Goal: Task Accomplishment & Management: Use online tool/utility

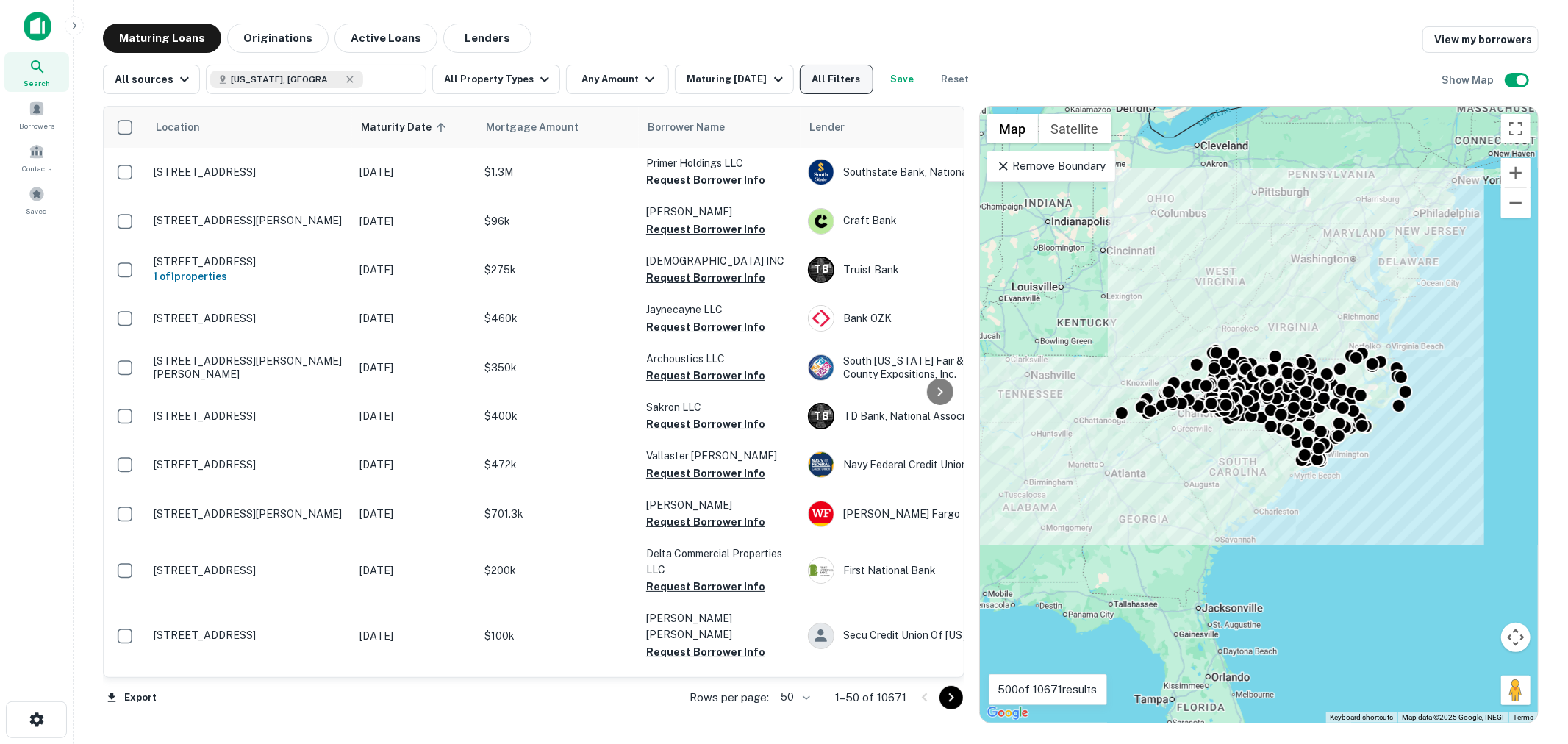
click at [845, 77] on button "All Filters" at bounding box center [836, 79] width 73 height 29
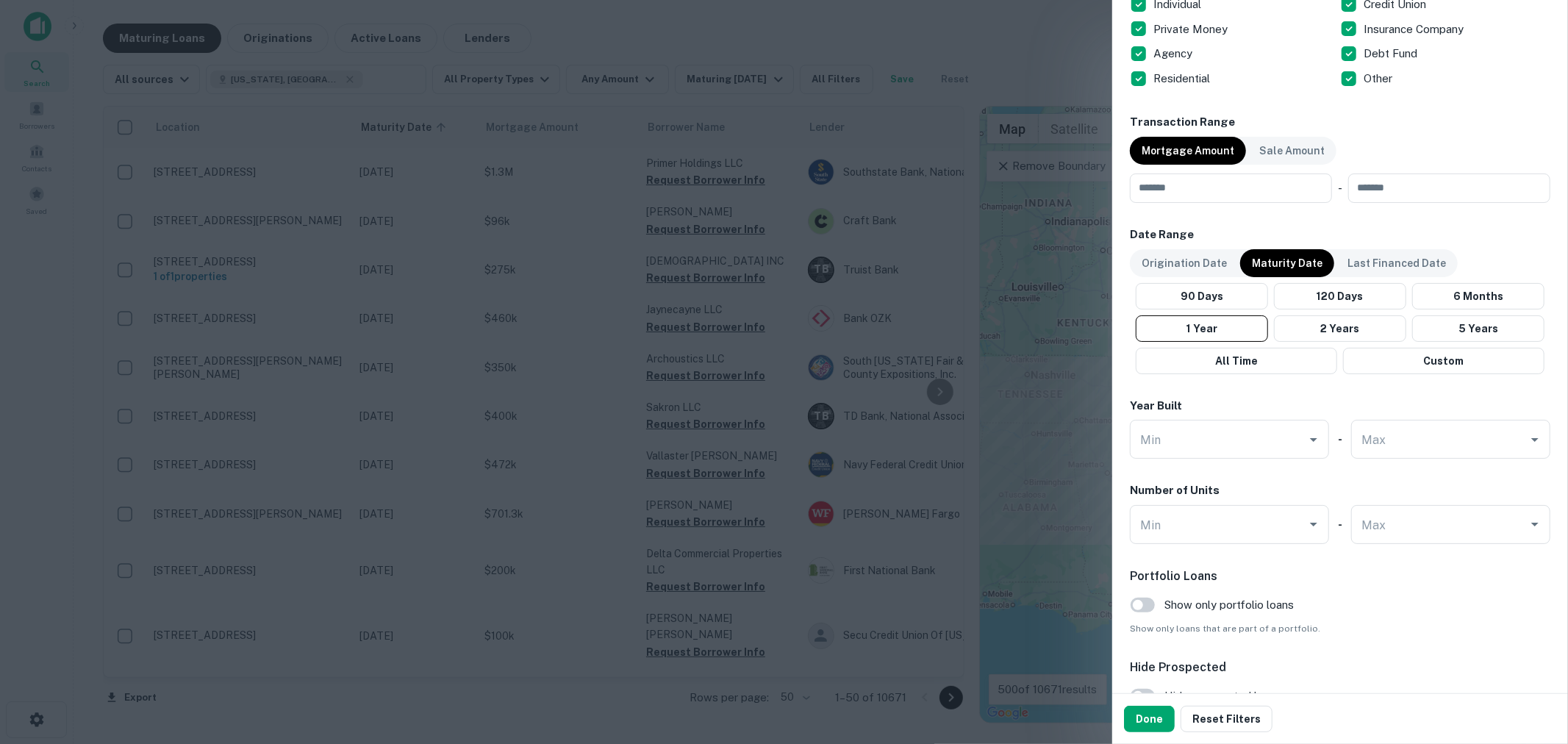
scroll to position [653, 0]
click at [1230, 332] on button "1 Year" at bounding box center [1201, 327] width 132 height 26
click at [1228, 185] on input "number" at bounding box center [1225, 186] width 192 height 29
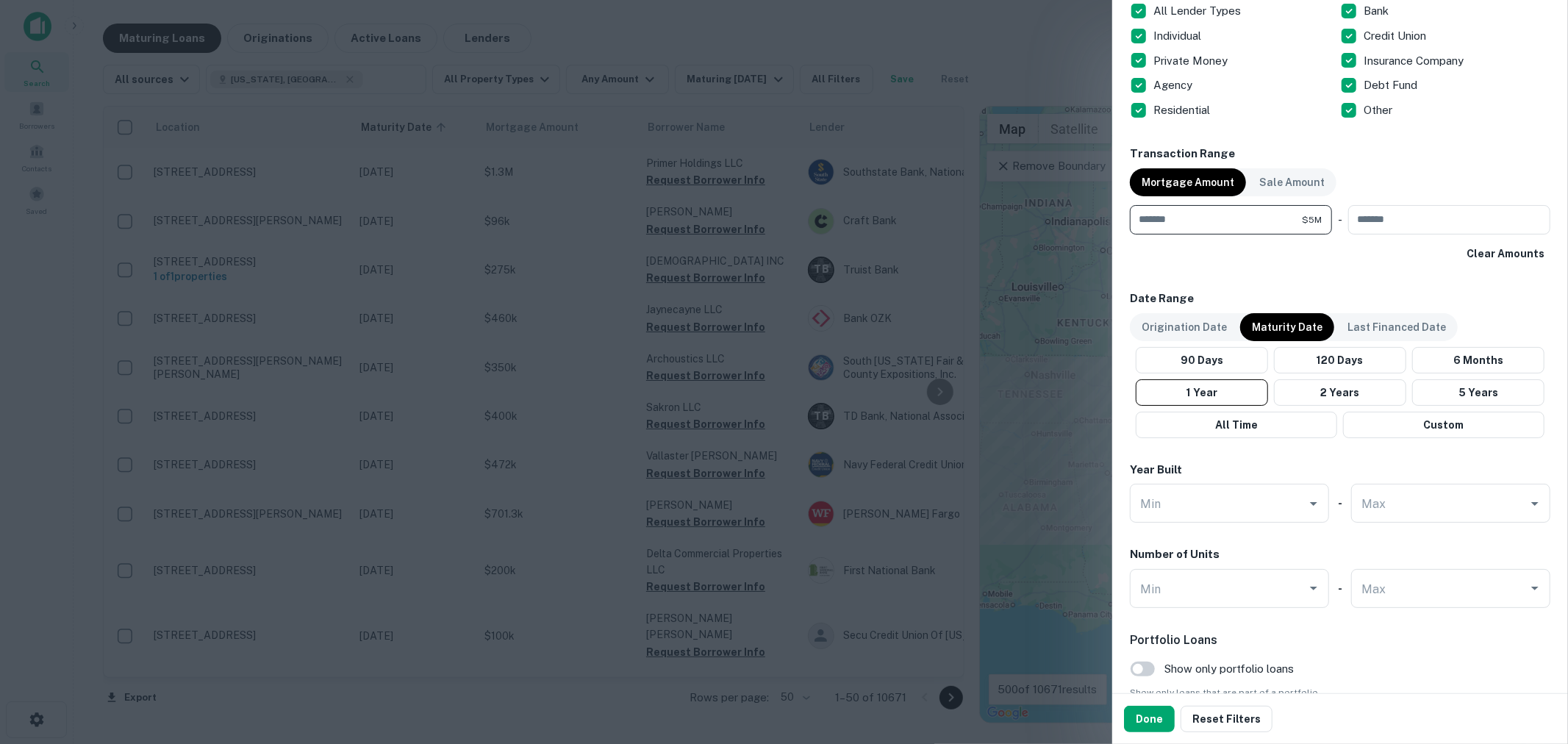
scroll to position [568, 0]
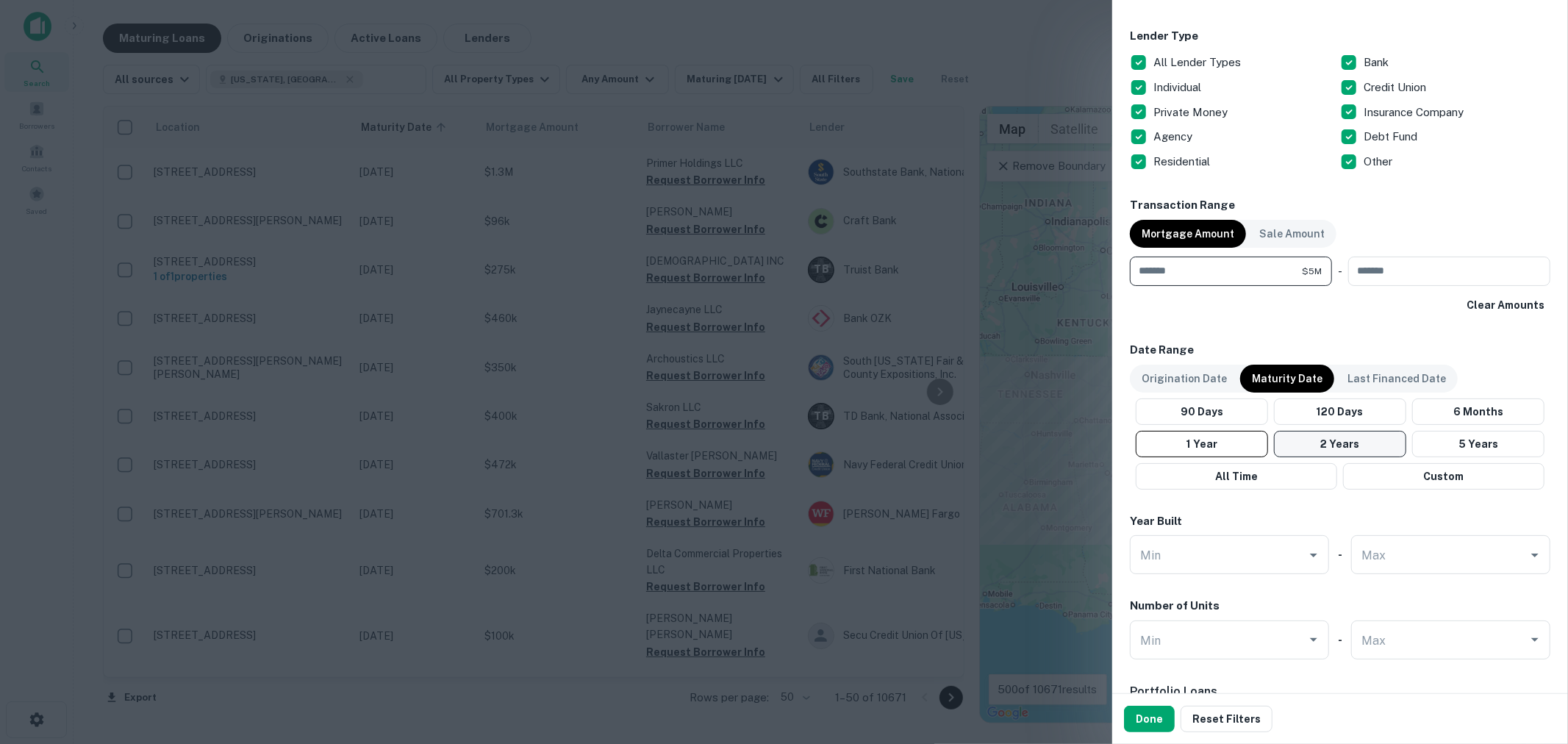
type input "*******"
click at [1327, 440] on button "2 Years" at bounding box center [1339, 444] width 132 height 26
click at [1141, 723] on button "Done" at bounding box center [1149, 718] width 51 height 26
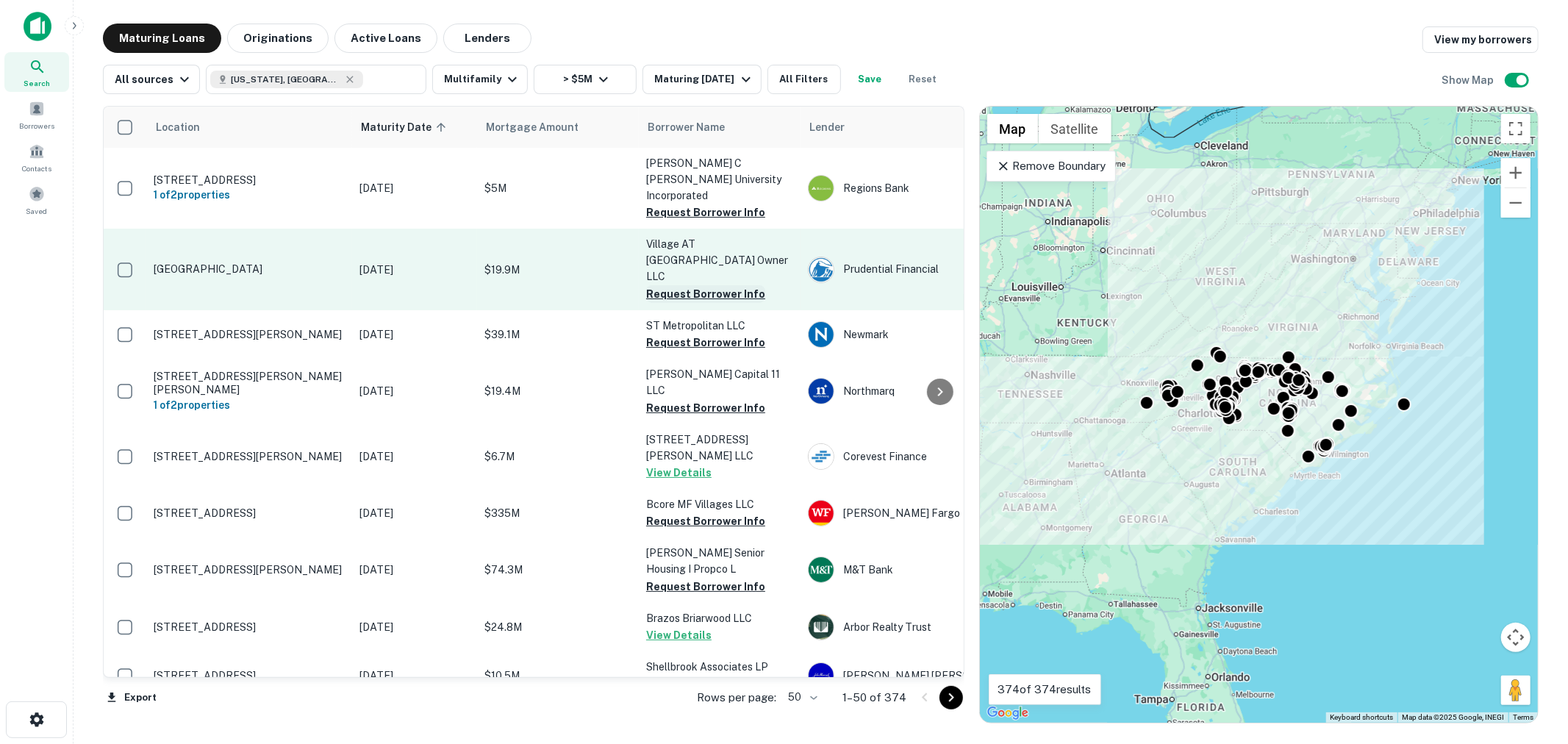
click at [702, 285] on button "Request Borrower Info" at bounding box center [706, 294] width 119 height 17
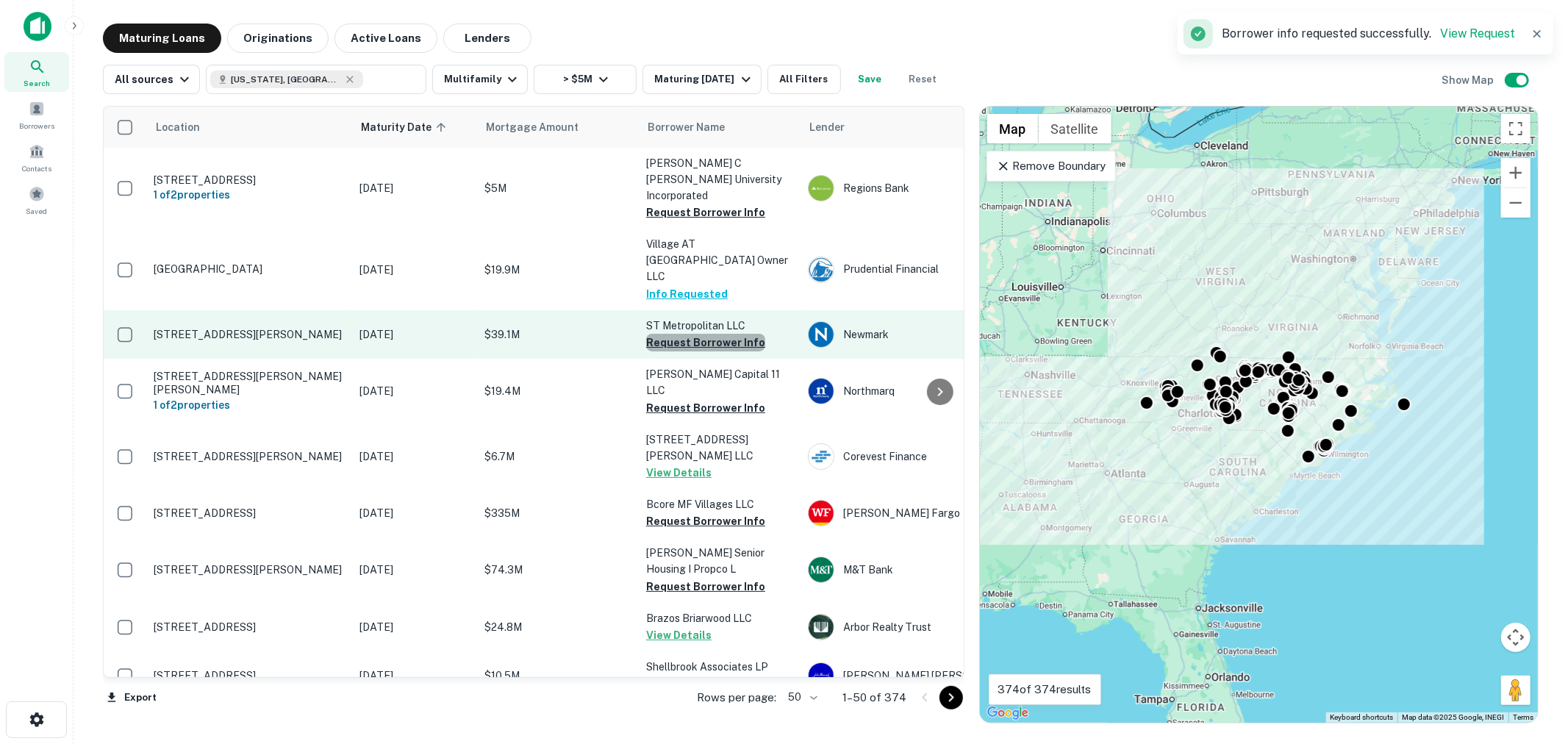
click at [708, 334] on button "Request Borrower Info" at bounding box center [706, 342] width 119 height 17
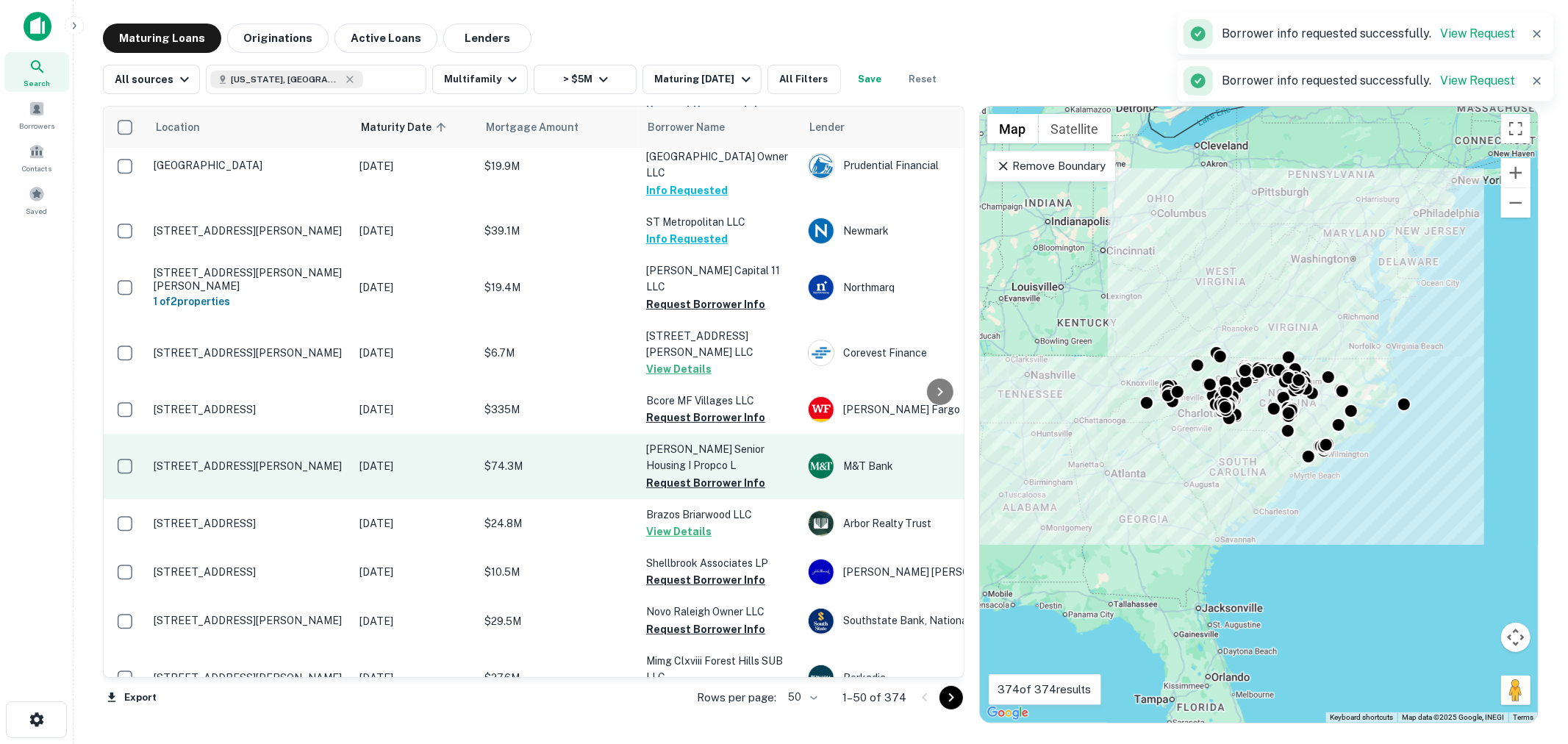
scroll to position [108, 0]
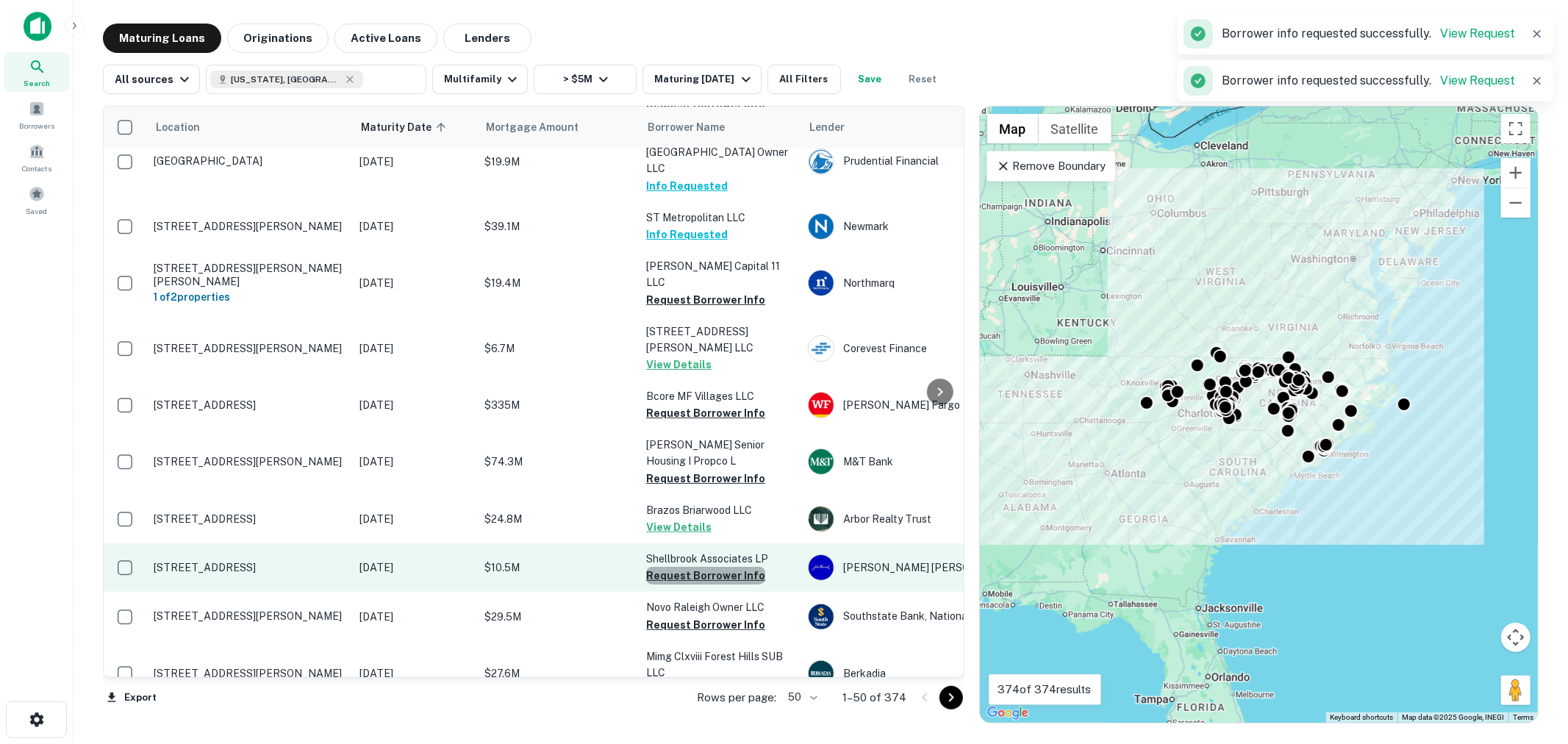
click at [706, 567] on button "Request Borrower Info" at bounding box center [706, 575] width 119 height 17
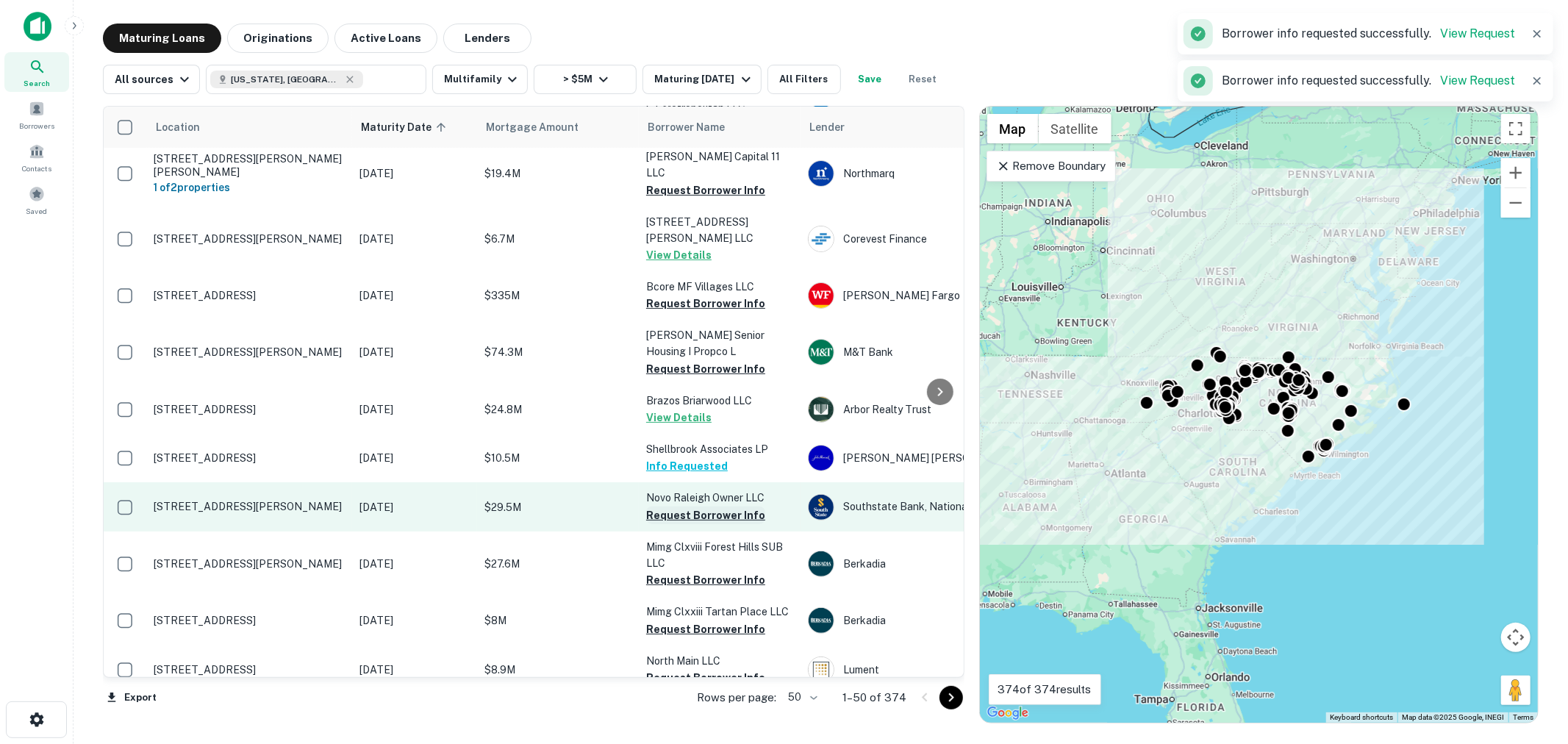
click at [706, 506] on button "Request Borrower Info" at bounding box center [706, 515] width 119 height 17
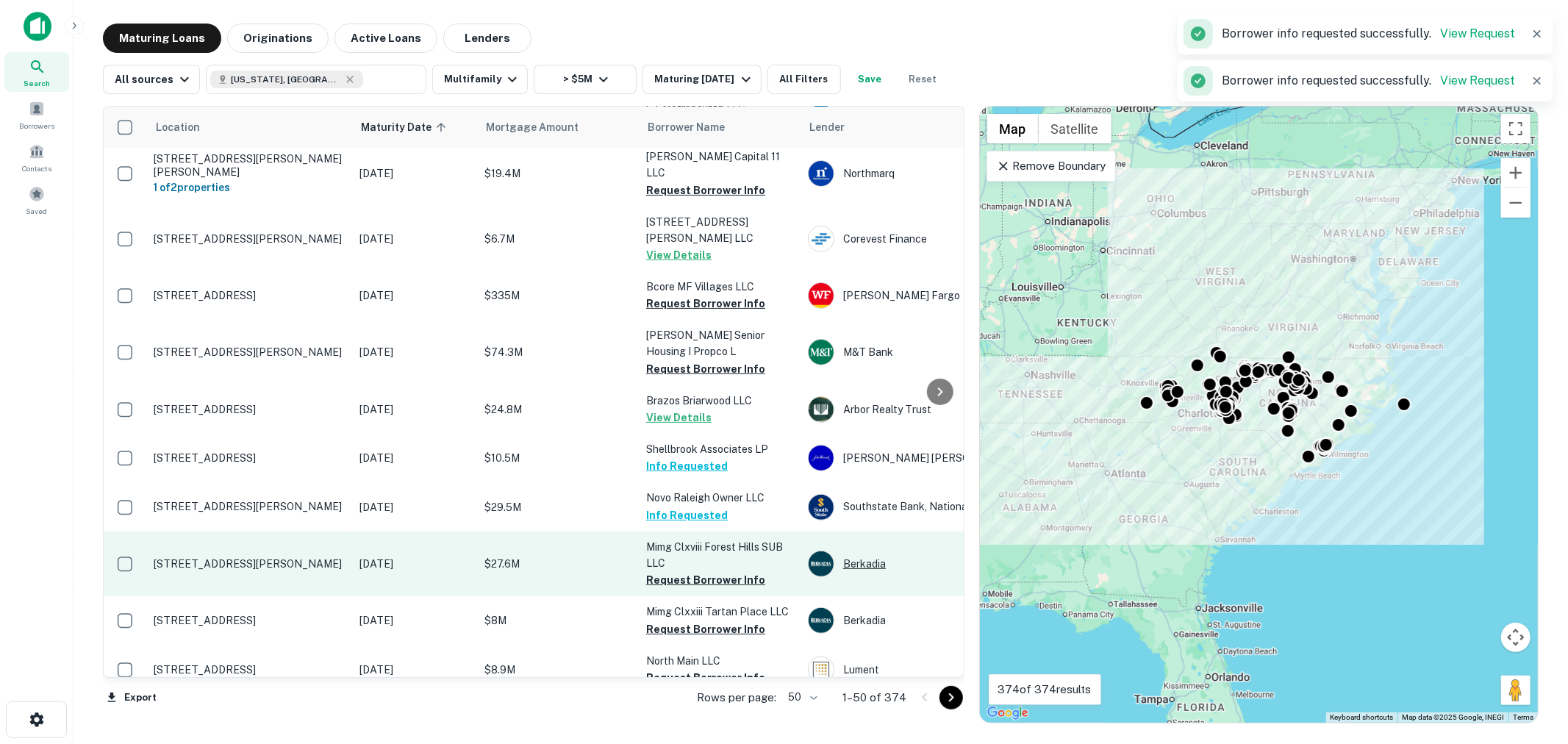
scroll to position [327, 0]
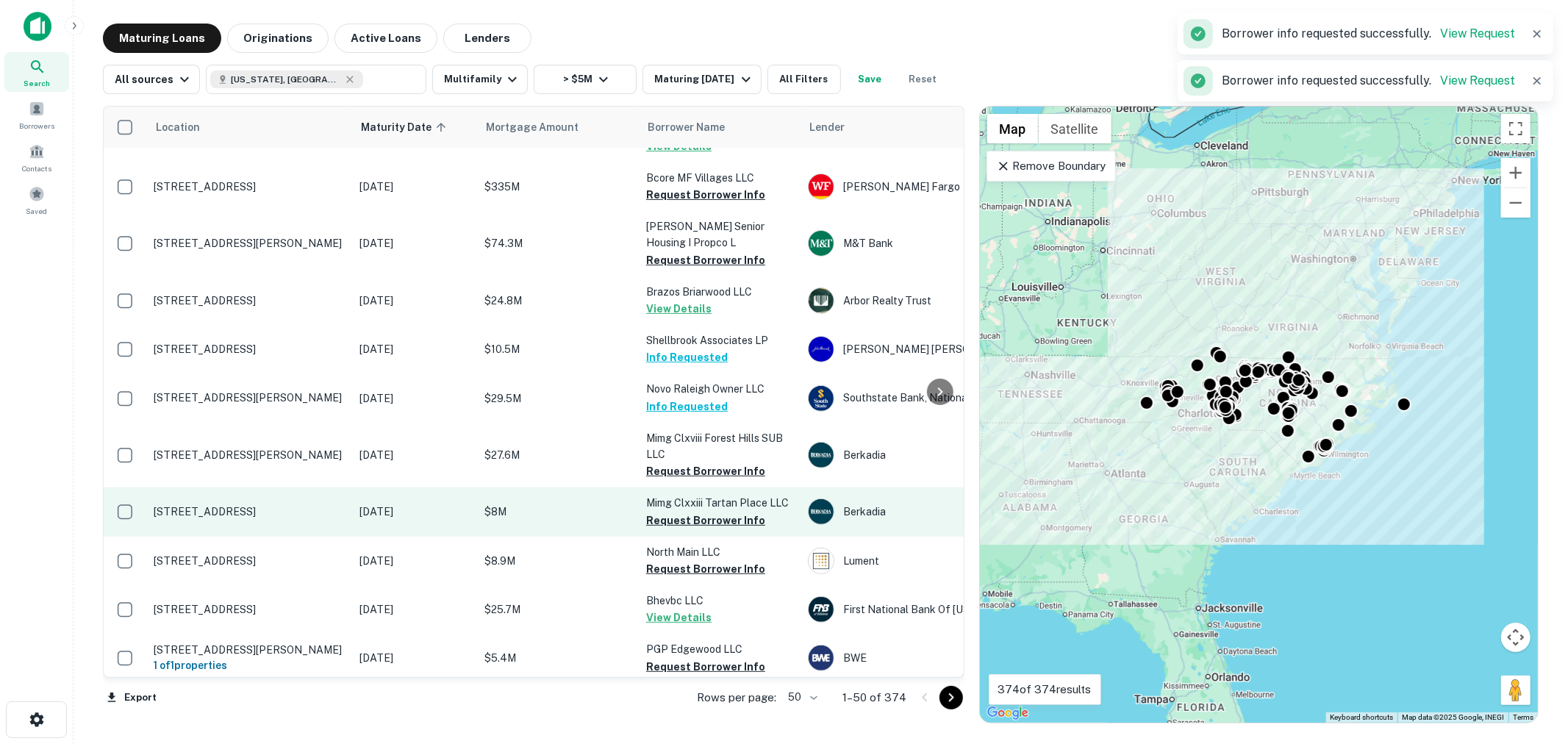
click at [718, 463] on button "Request Borrower Info" at bounding box center [706, 471] width 119 height 17
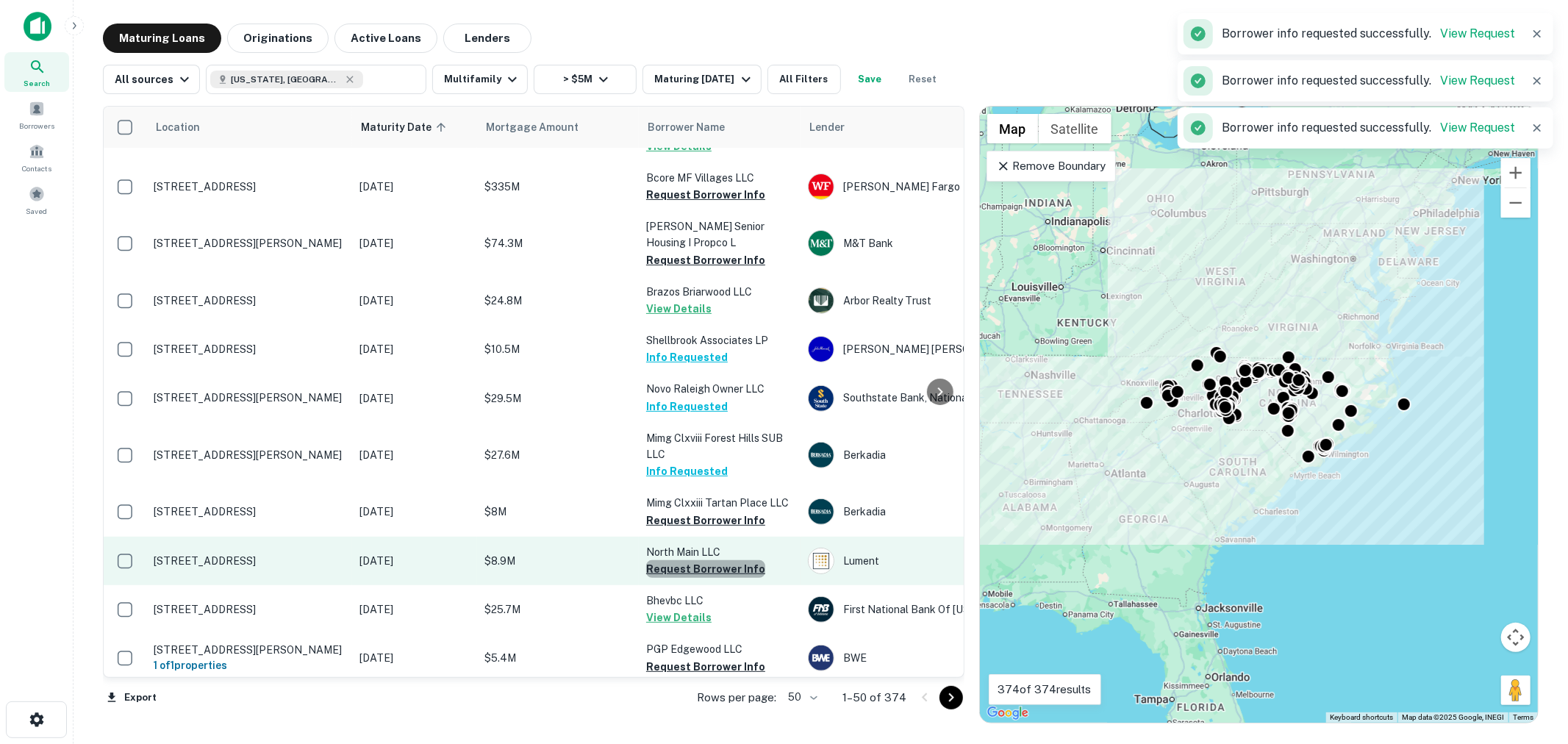
click at [714, 560] on button "Request Borrower Info" at bounding box center [706, 568] width 119 height 17
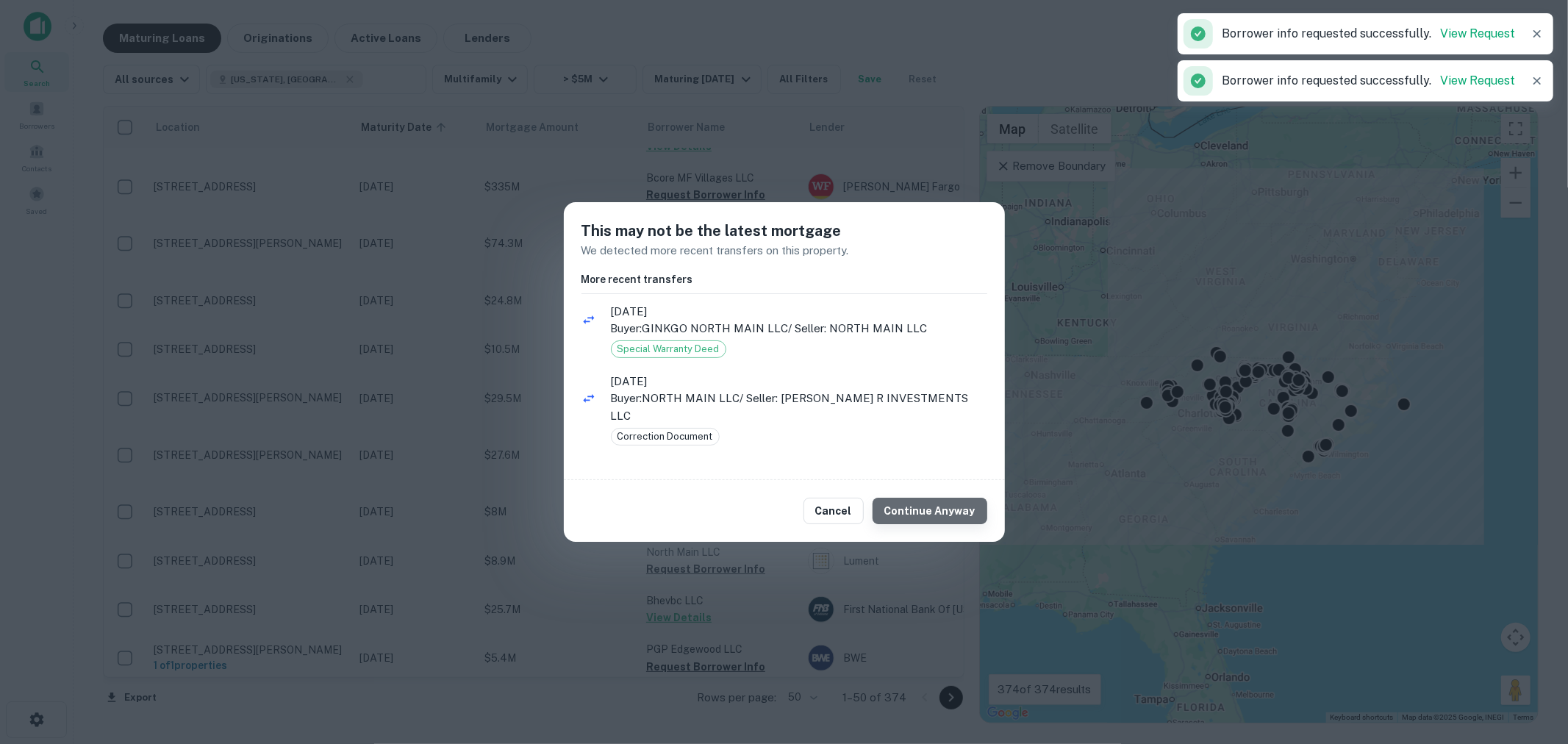
click at [936, 501] on button "Continue Anyway" at bounding box center [930, 511] width 115 height 26
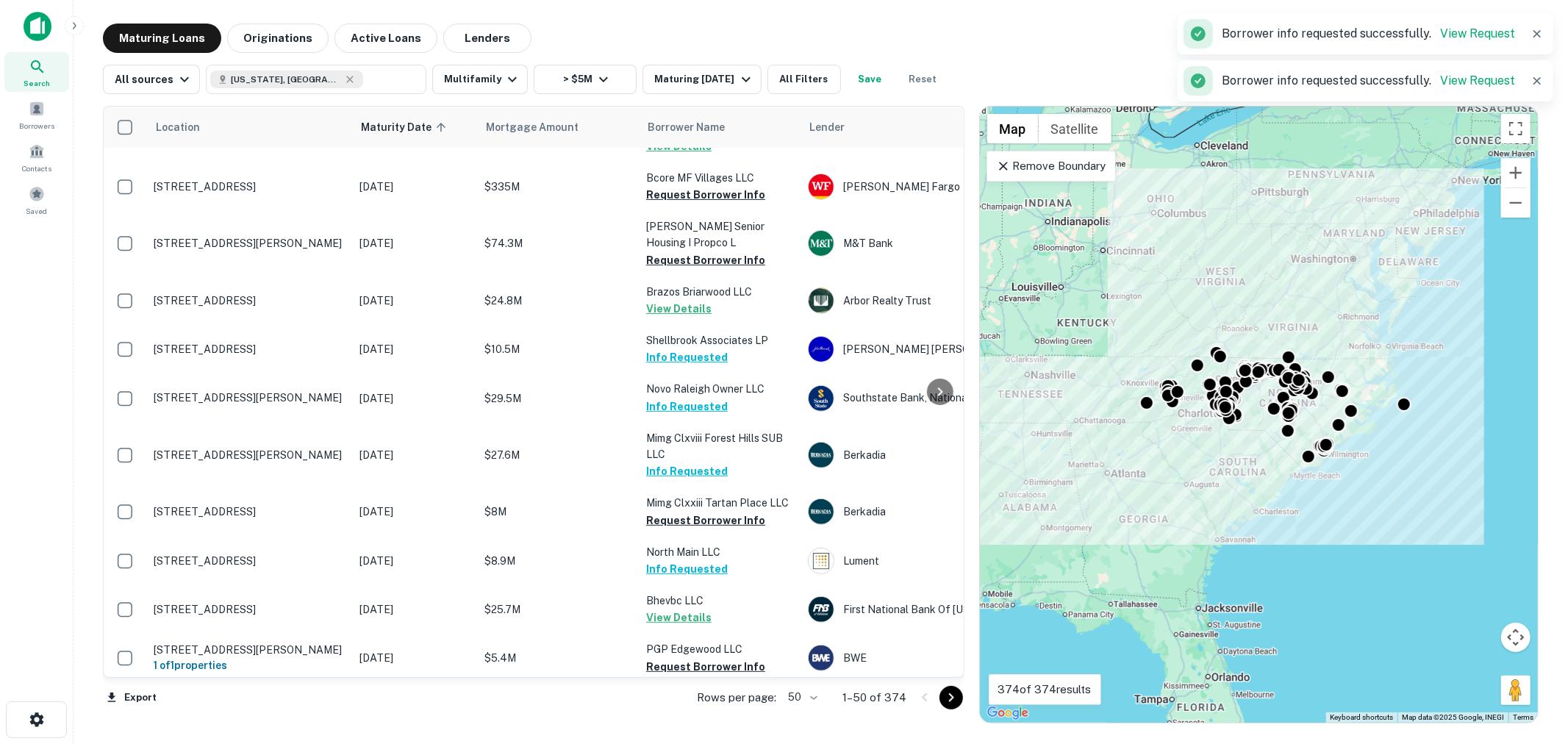
scroll to position [435, 0]
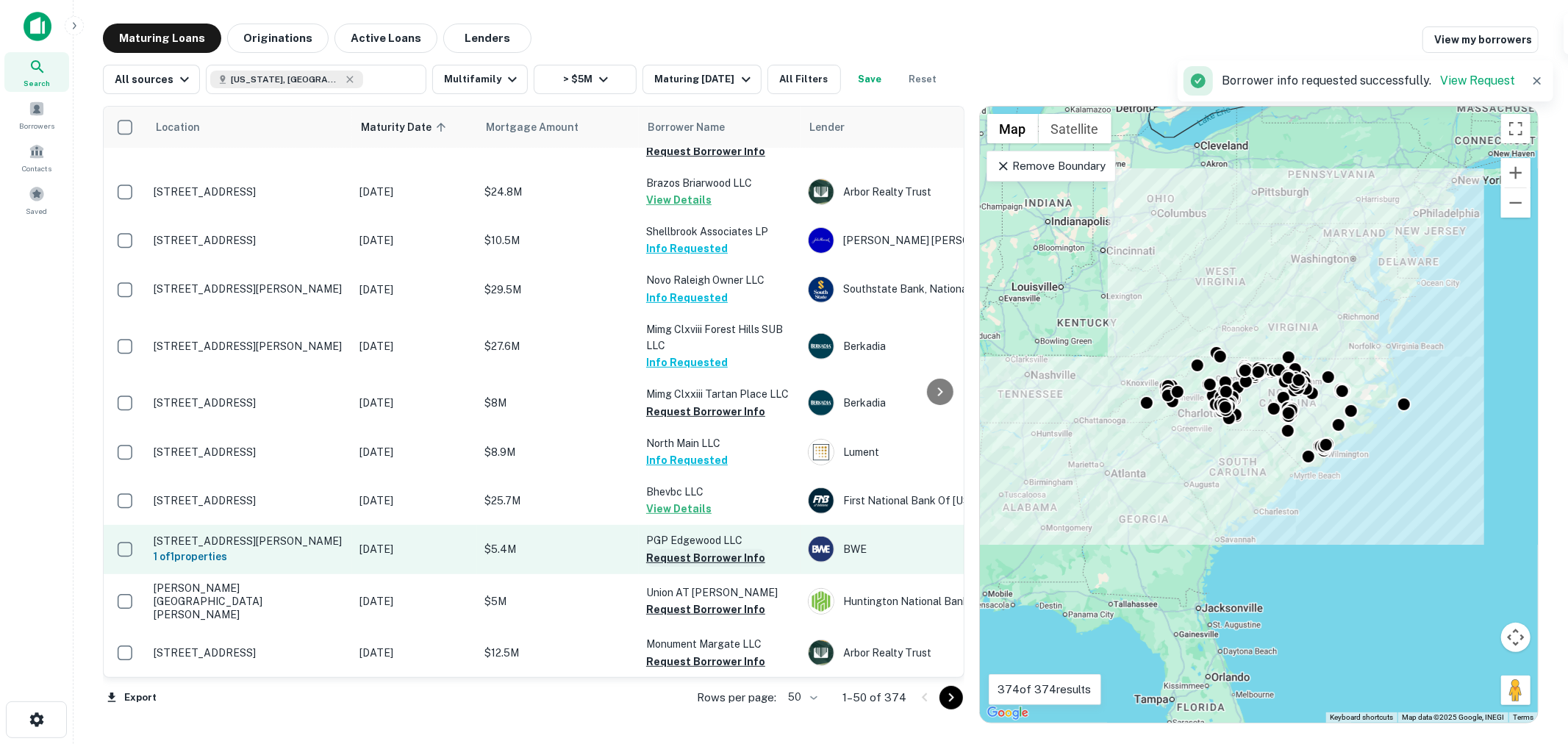
click at [721, 549] on button "Request Borrower Info" at bounding box center [706, 558] width 119 height 17
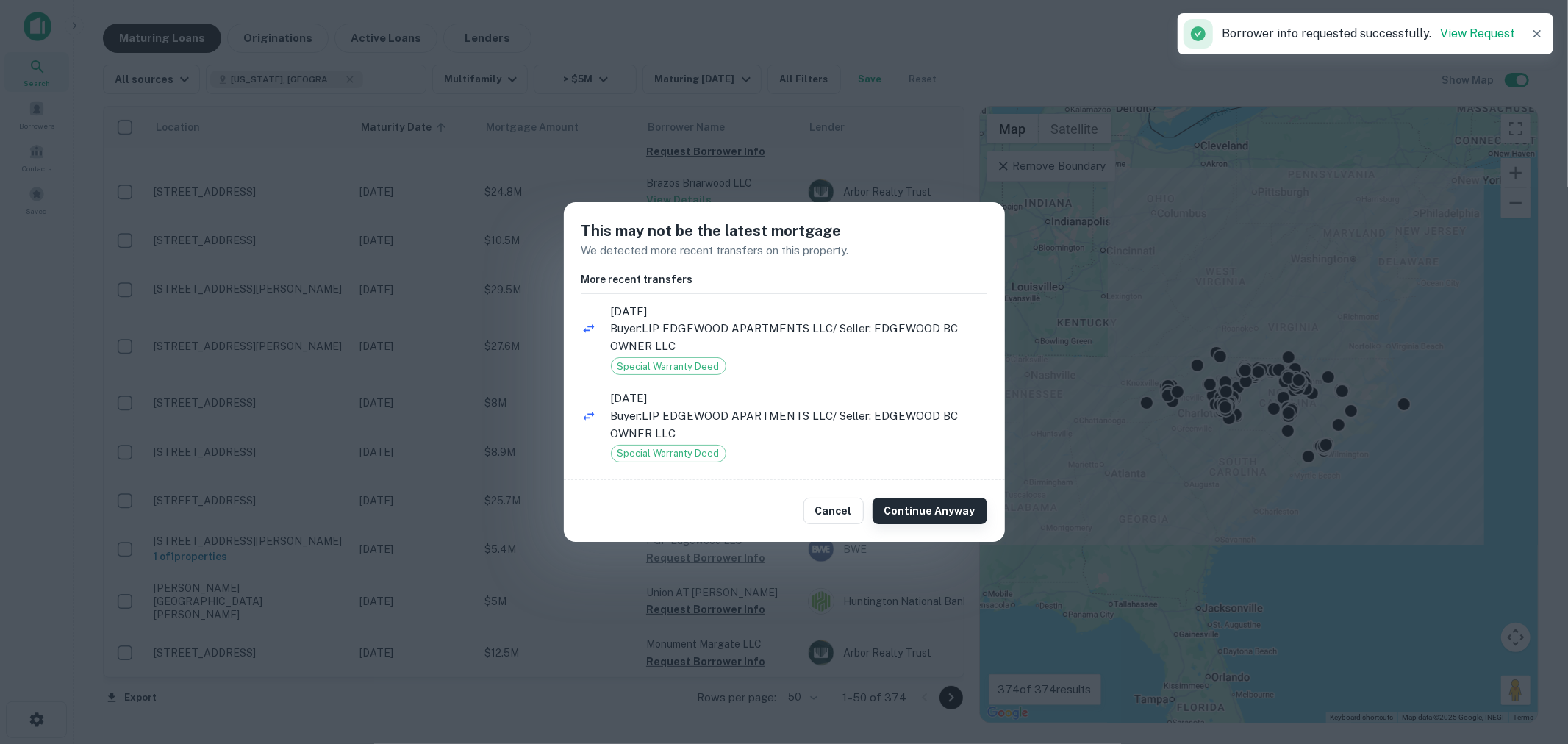
click at [929, 500] on button "Continue Anyway" at bounding box center [930, 511] width 115 height 26
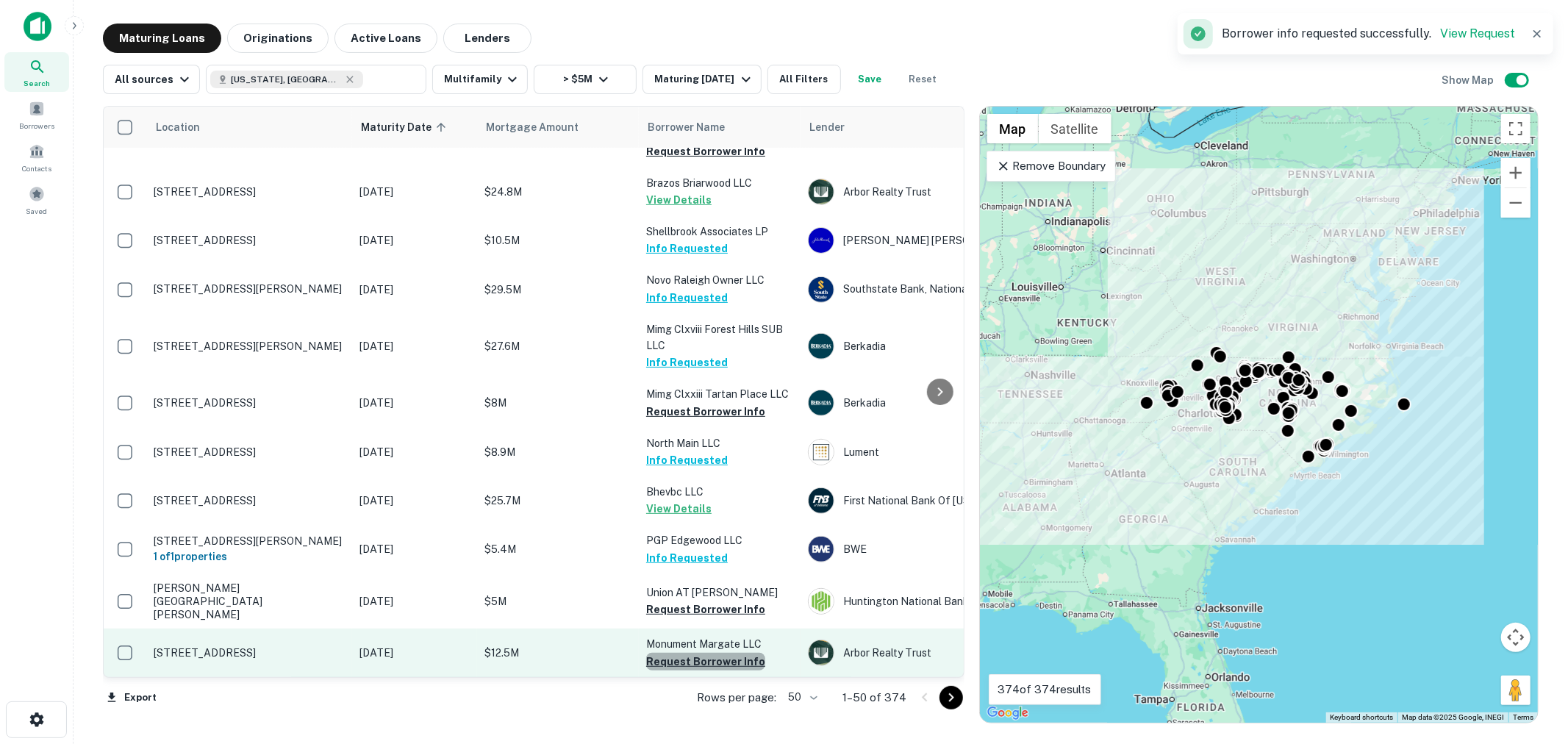
click at [713, 653] on button "Request Borrower Info" at bounding box center [706, 661] width 119 height 17
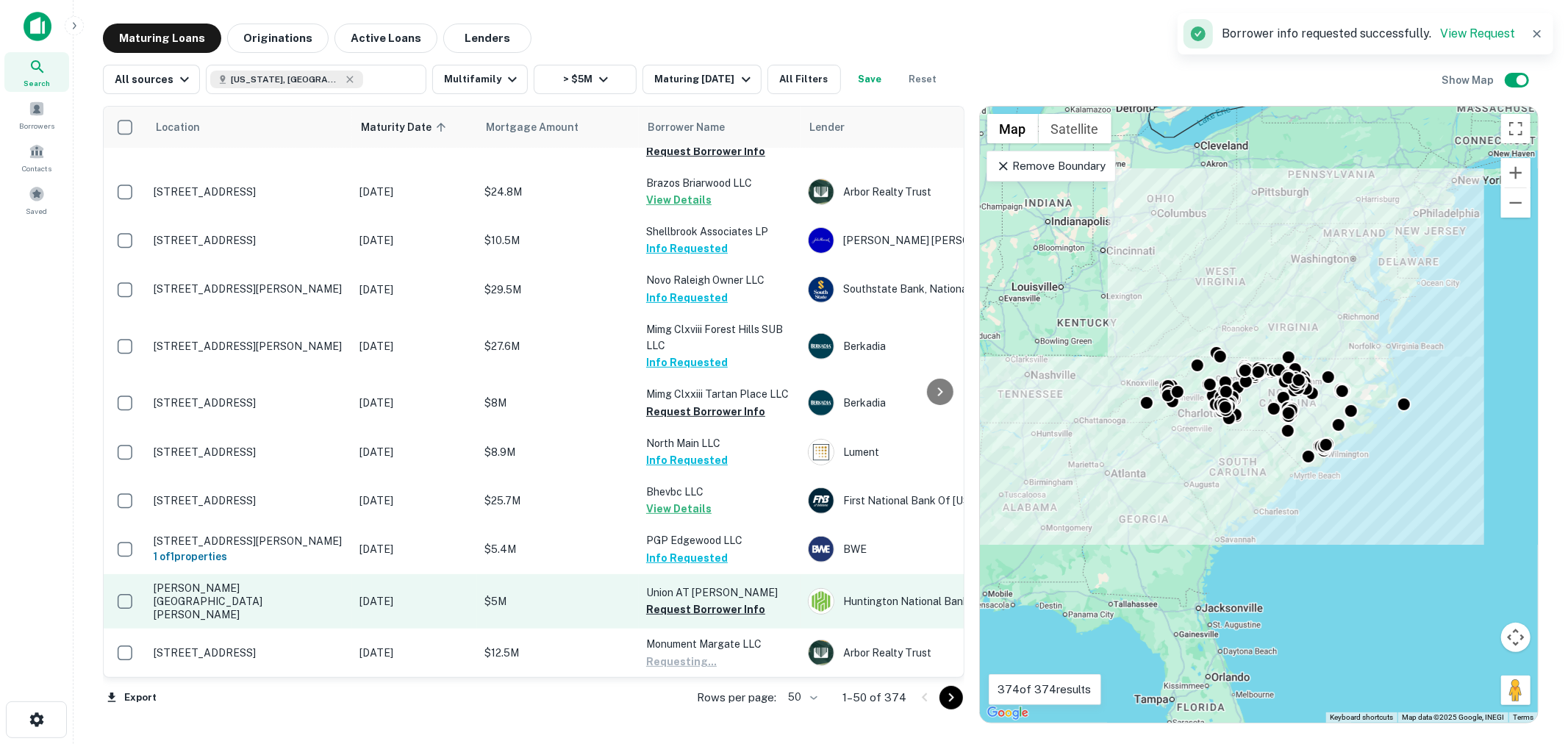
scroll to position [545, 0]
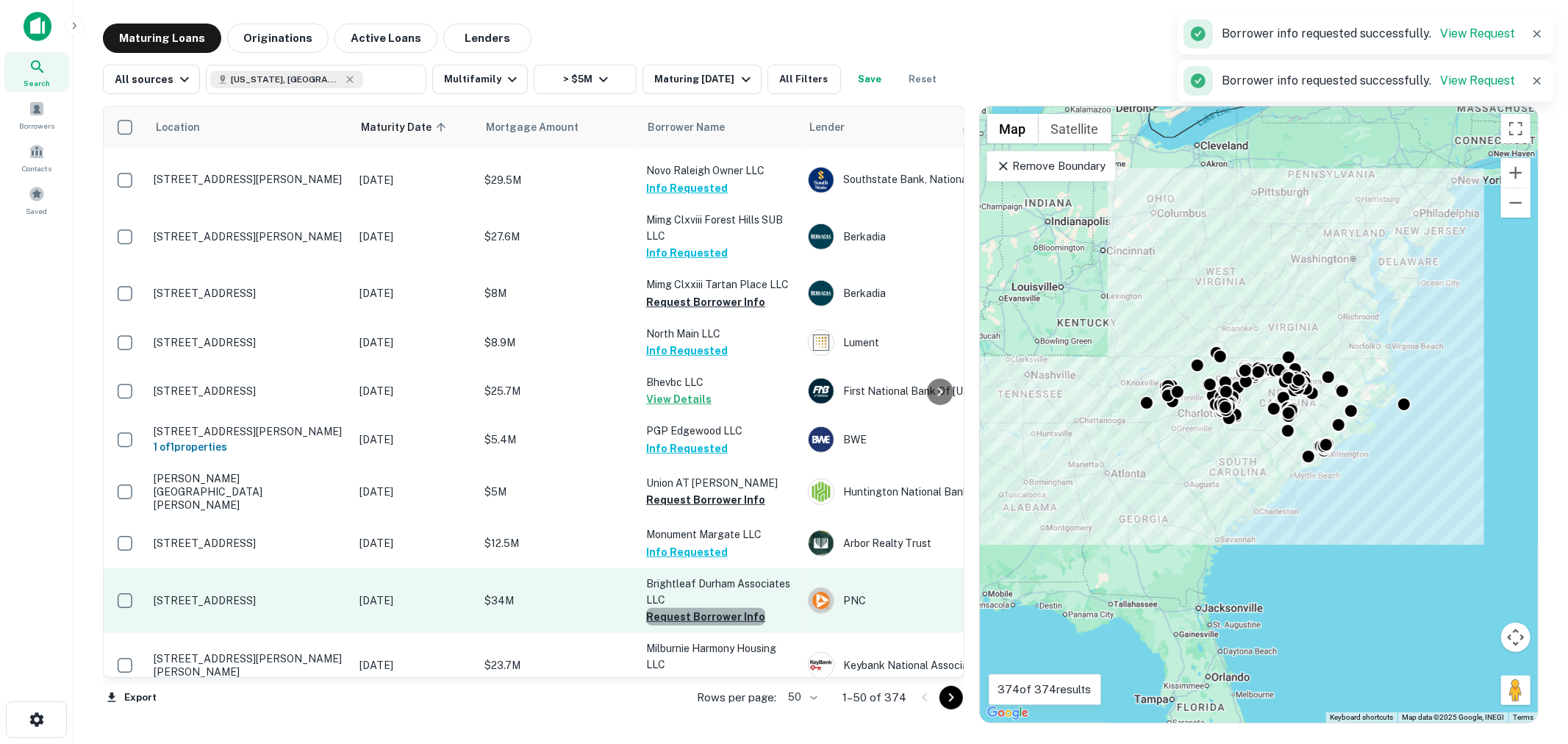
click at [706, 608] on button "Request Borrower Info" at bounding box center [706, 616] width 119 height 17
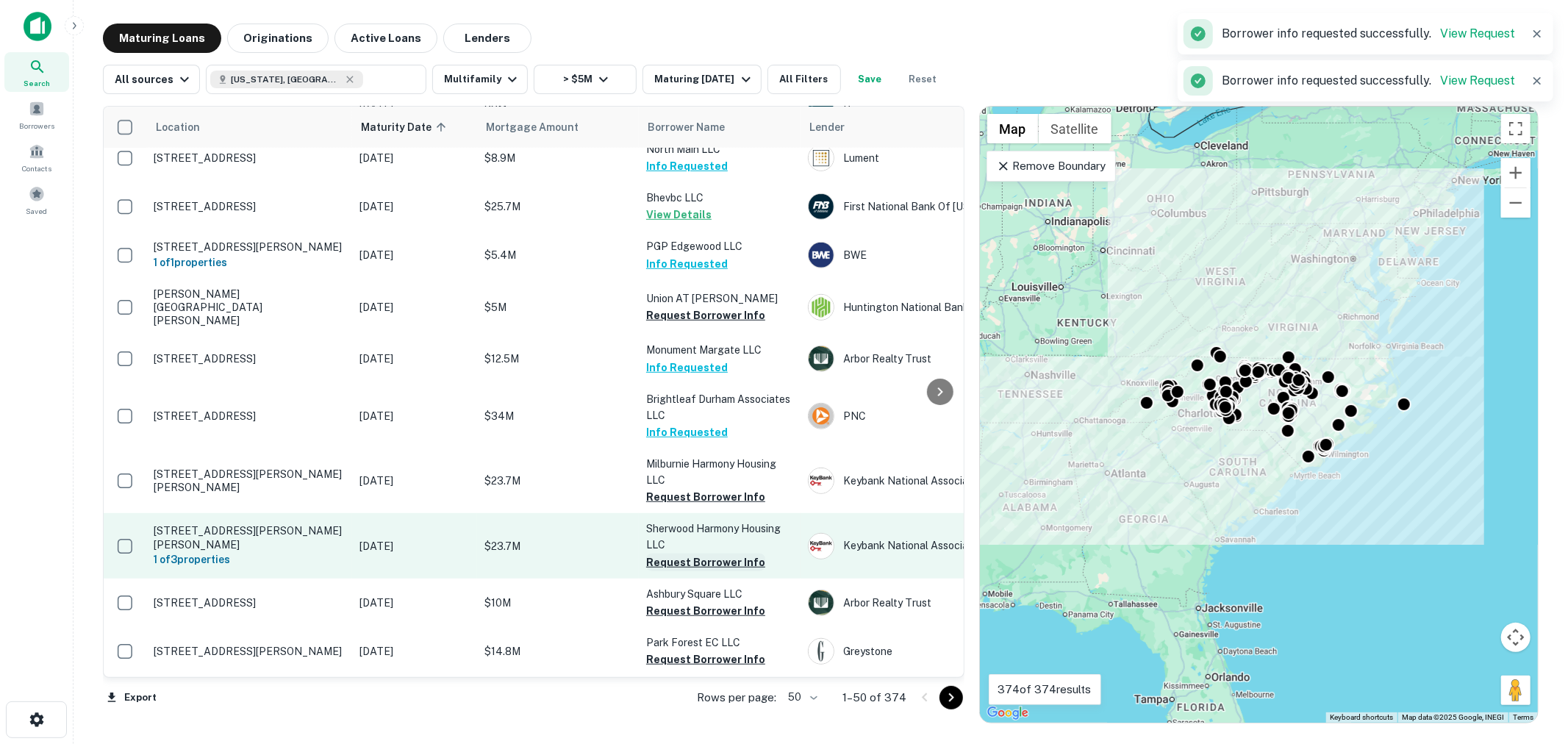
scroll to position [761, 0]
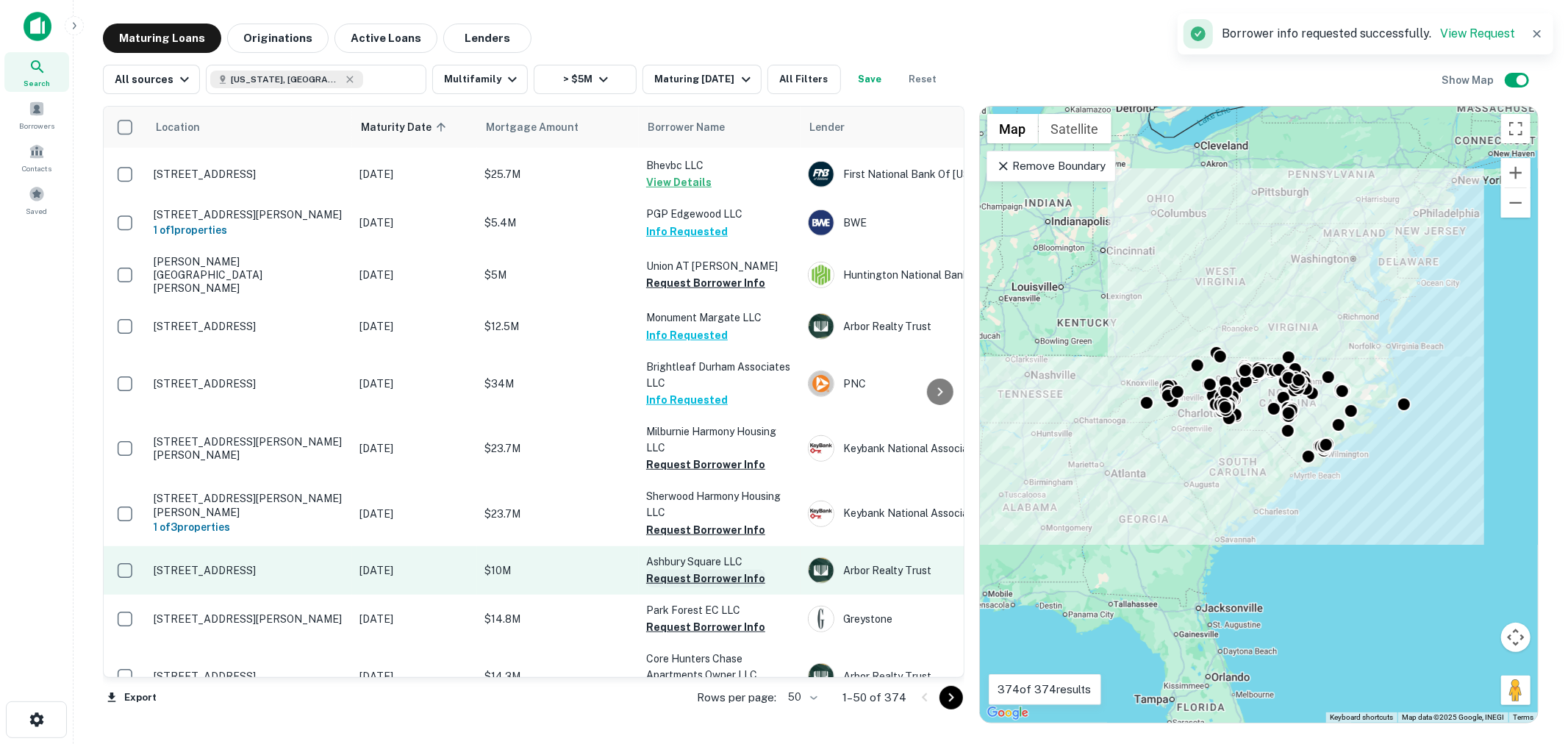
click at [712, 570] on button "Request Borrower Info" at bounding box center [706, 578] width 119 height 17
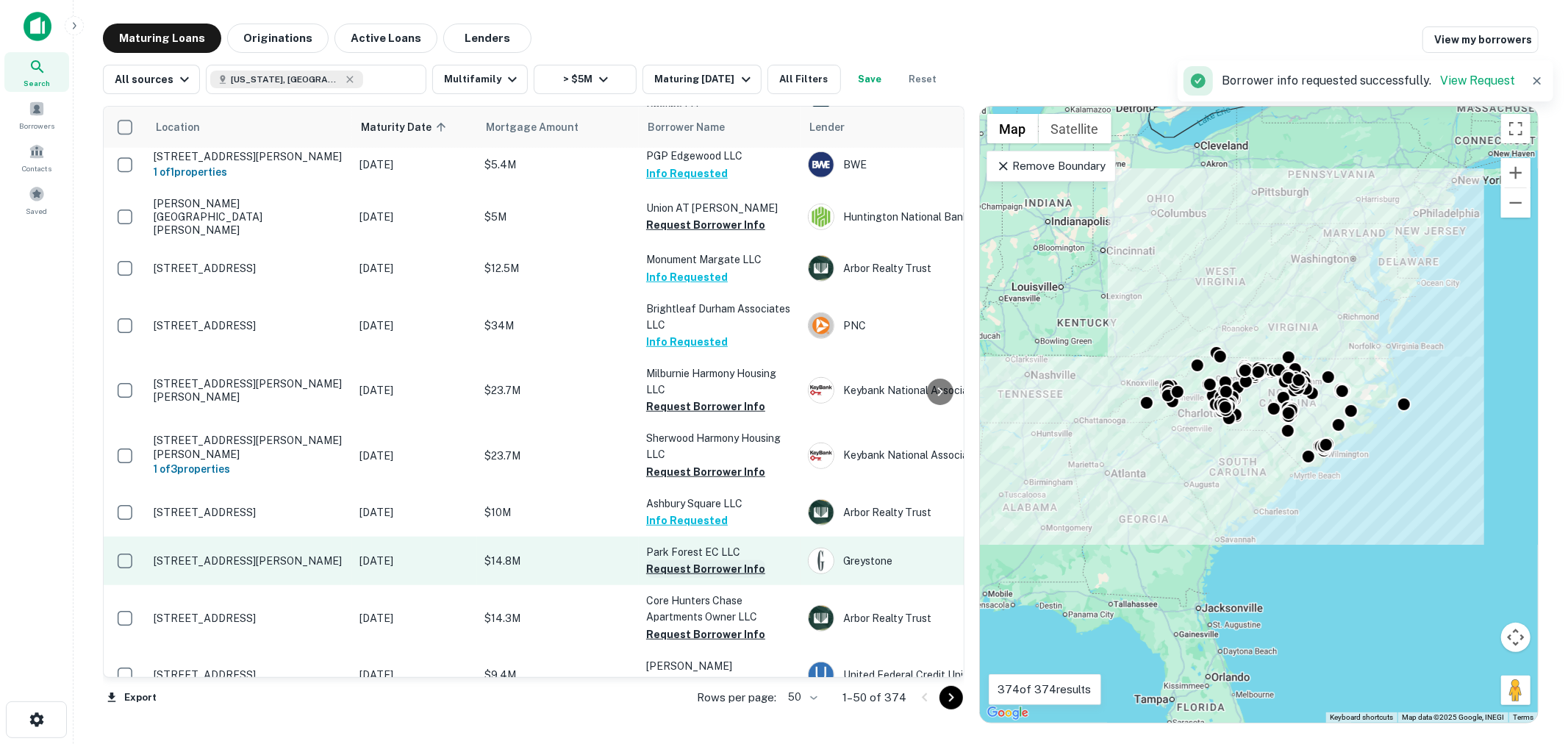
scroll to position [871, 0]
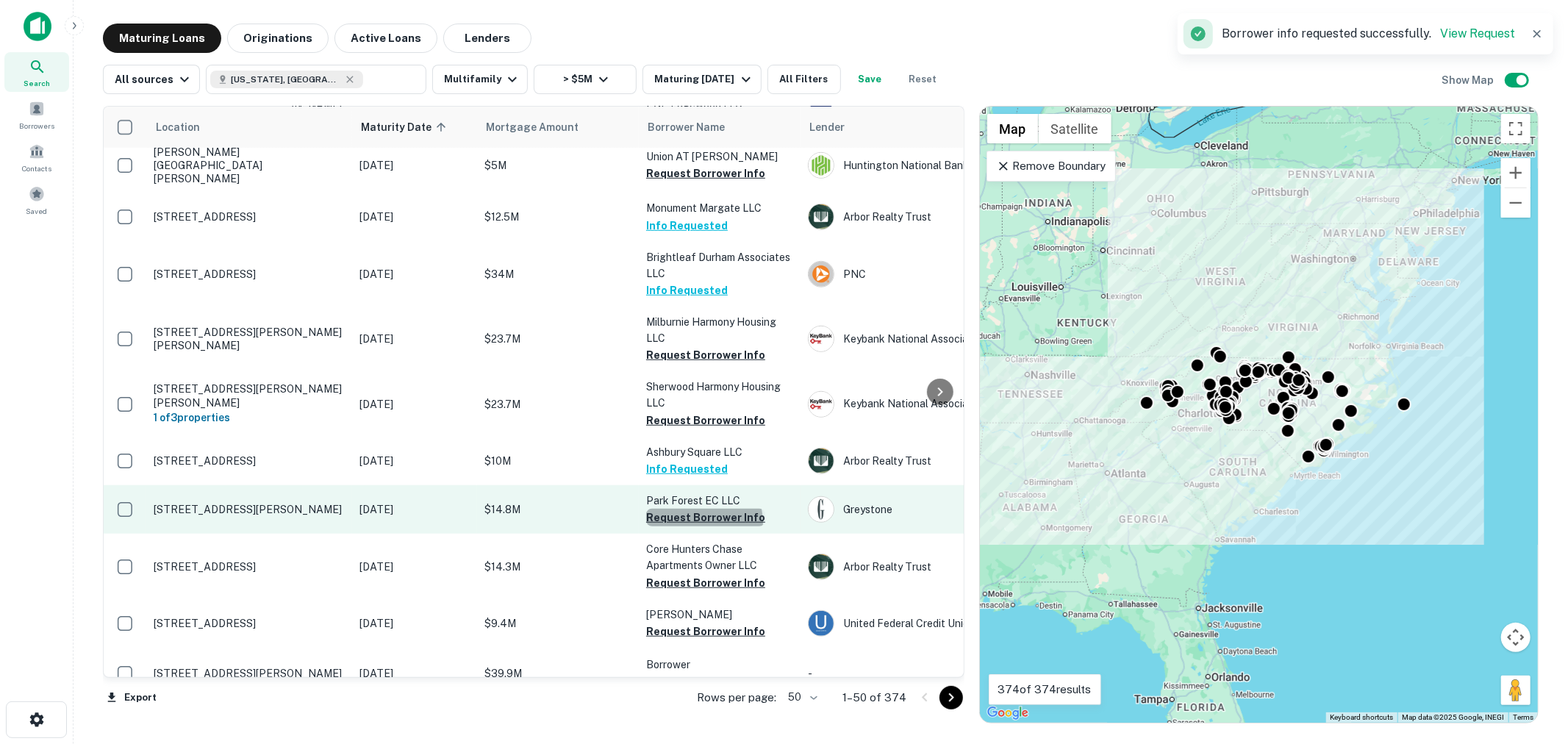
click at [703, 509] on button "Request Borrower Info" at bounding box center [706, 517] width 119 height 17
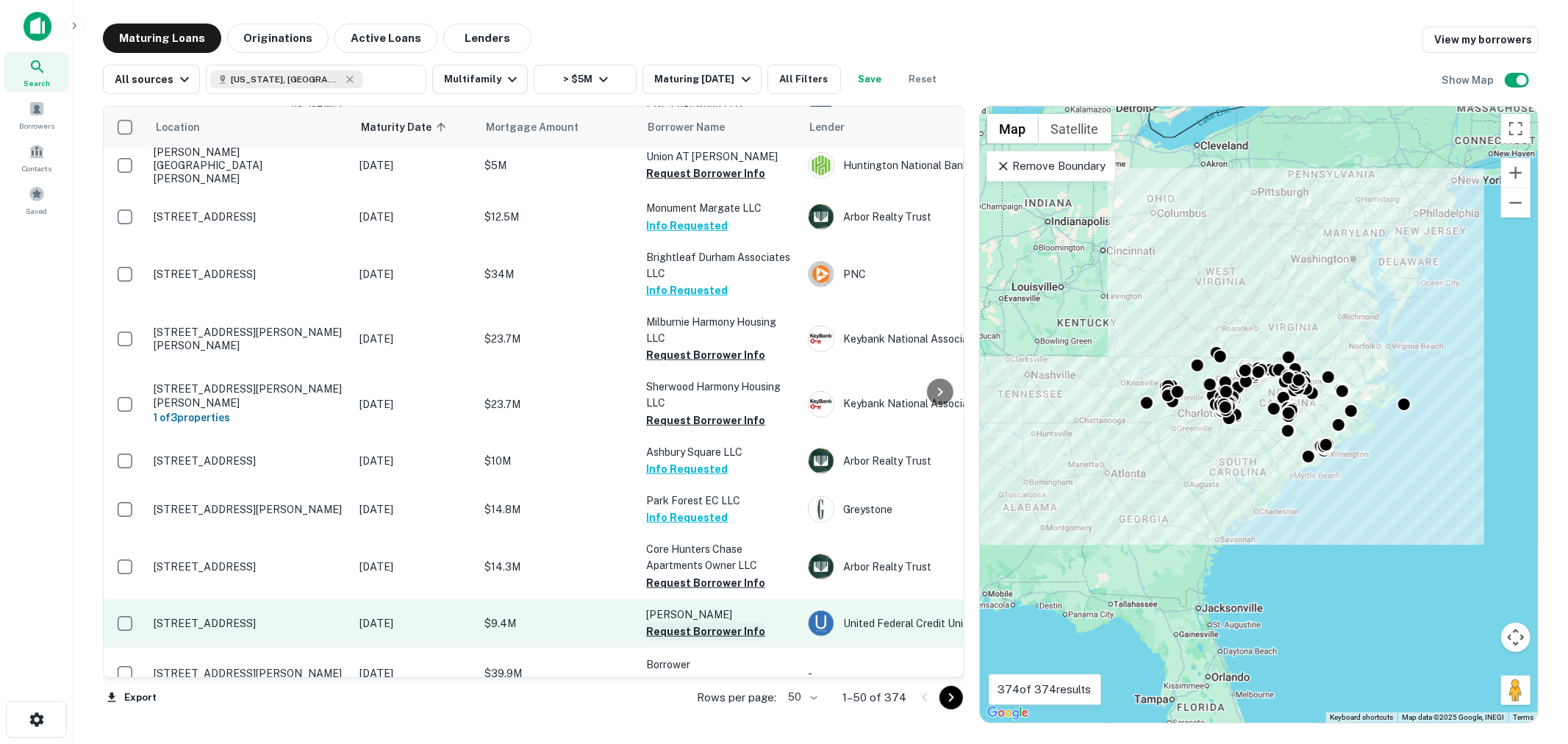
click at [702, 623] on button "Request Borrower Info" at bounding box center [706, 631] width 119 height 17
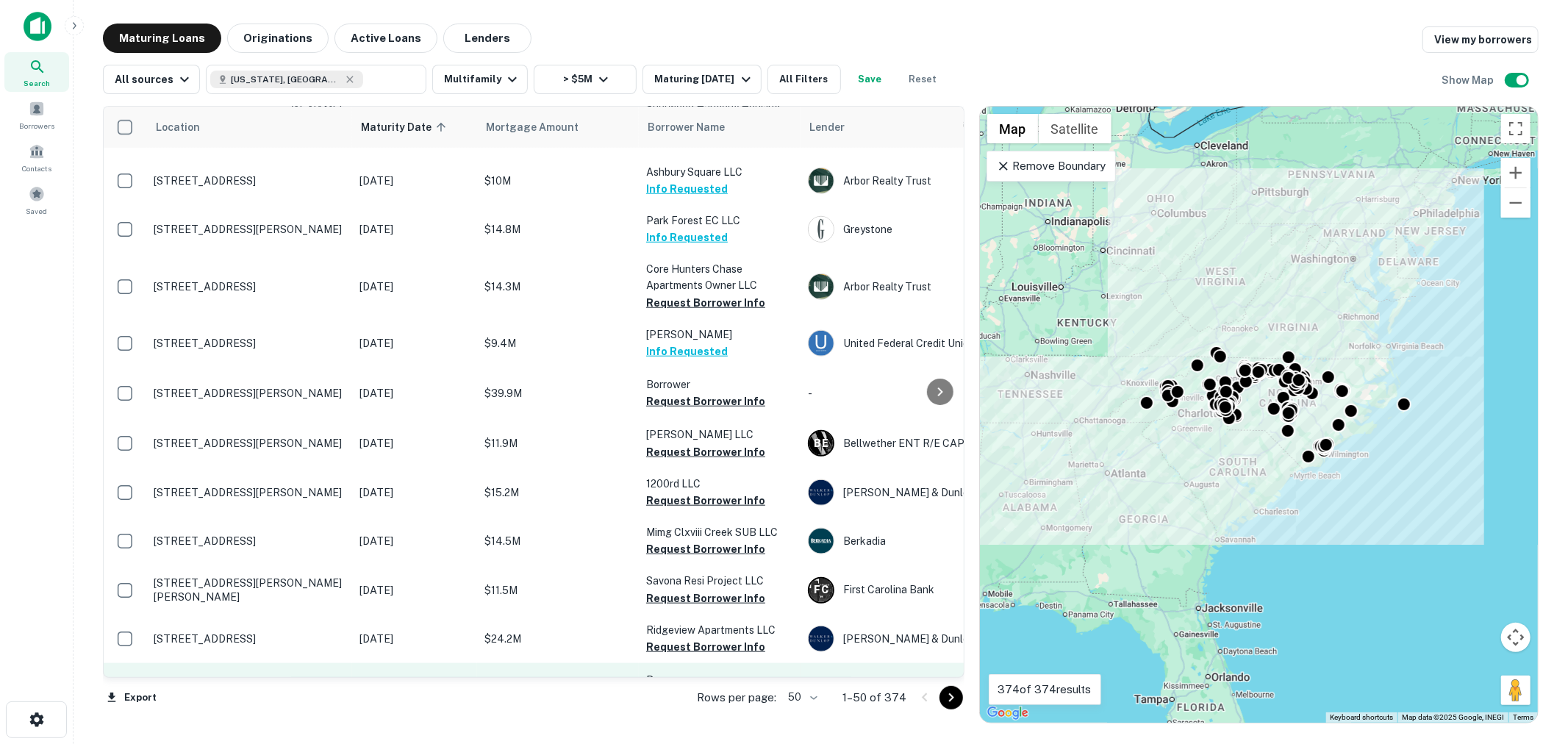
scroll to position [1198, 0]
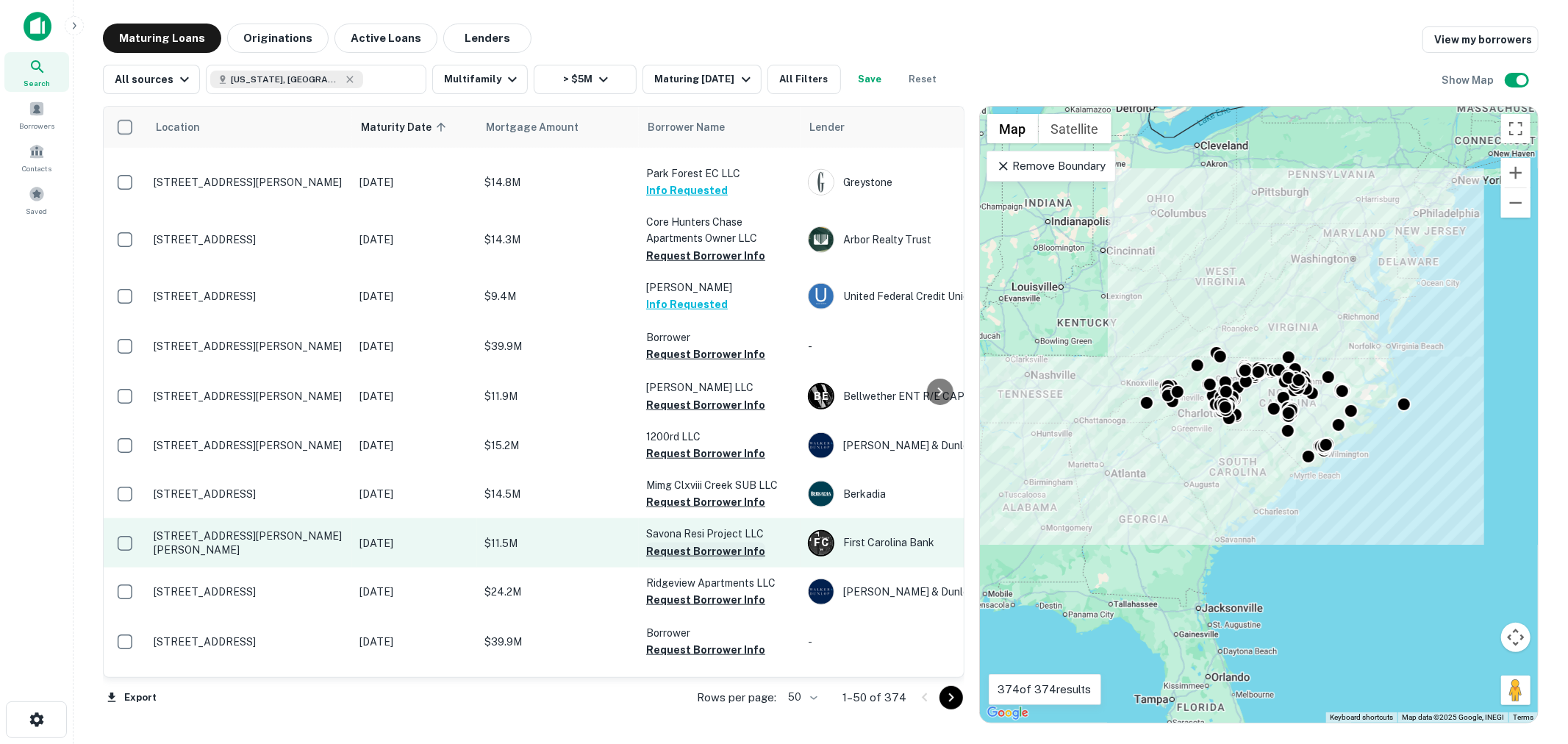
click at [707, 543] on button "Request Borrower Info" at bounding box center [706, 551] width 119 height 17
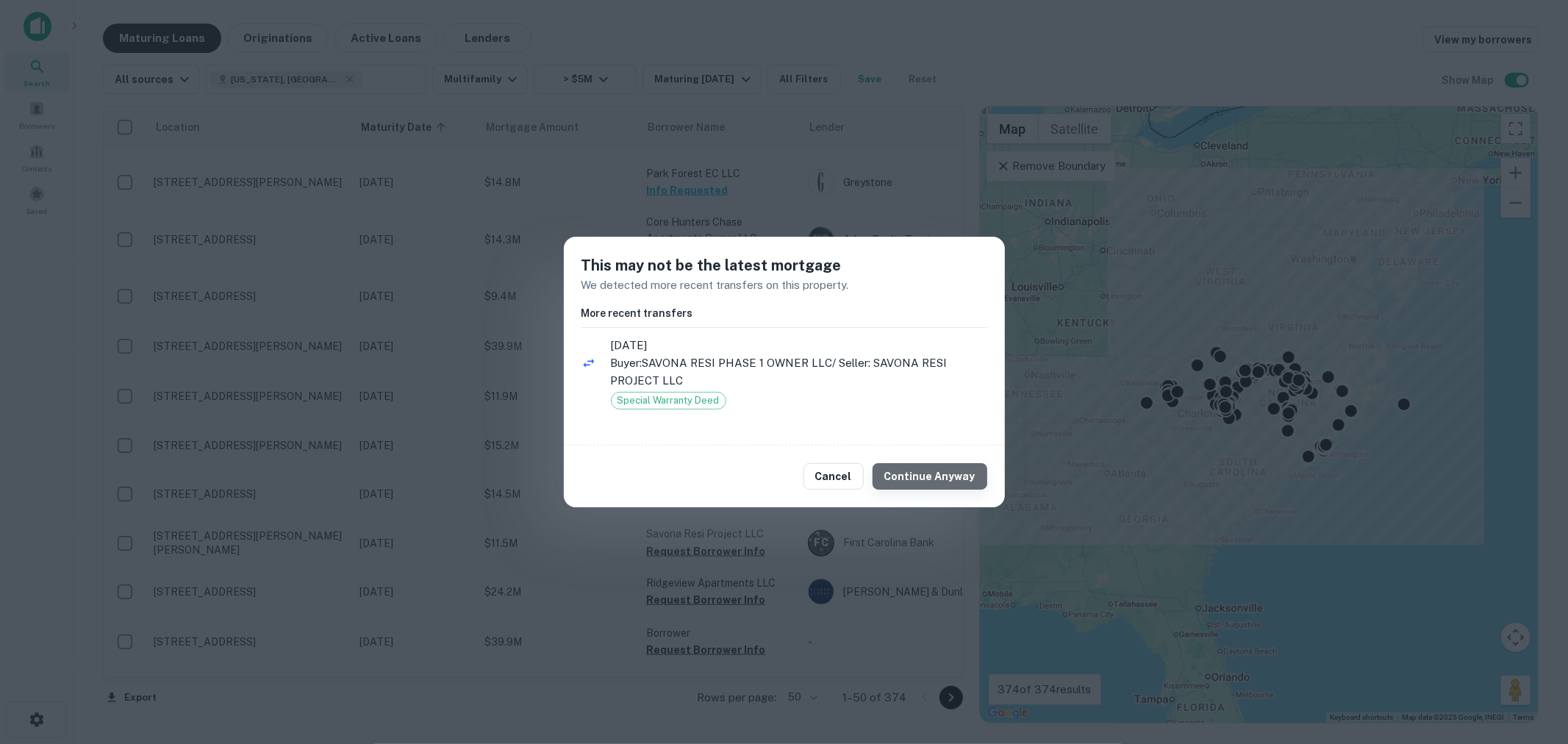
click at [942, 479] on button "Continue Anyway" at bounding box center [930, 476] width 115 height 26
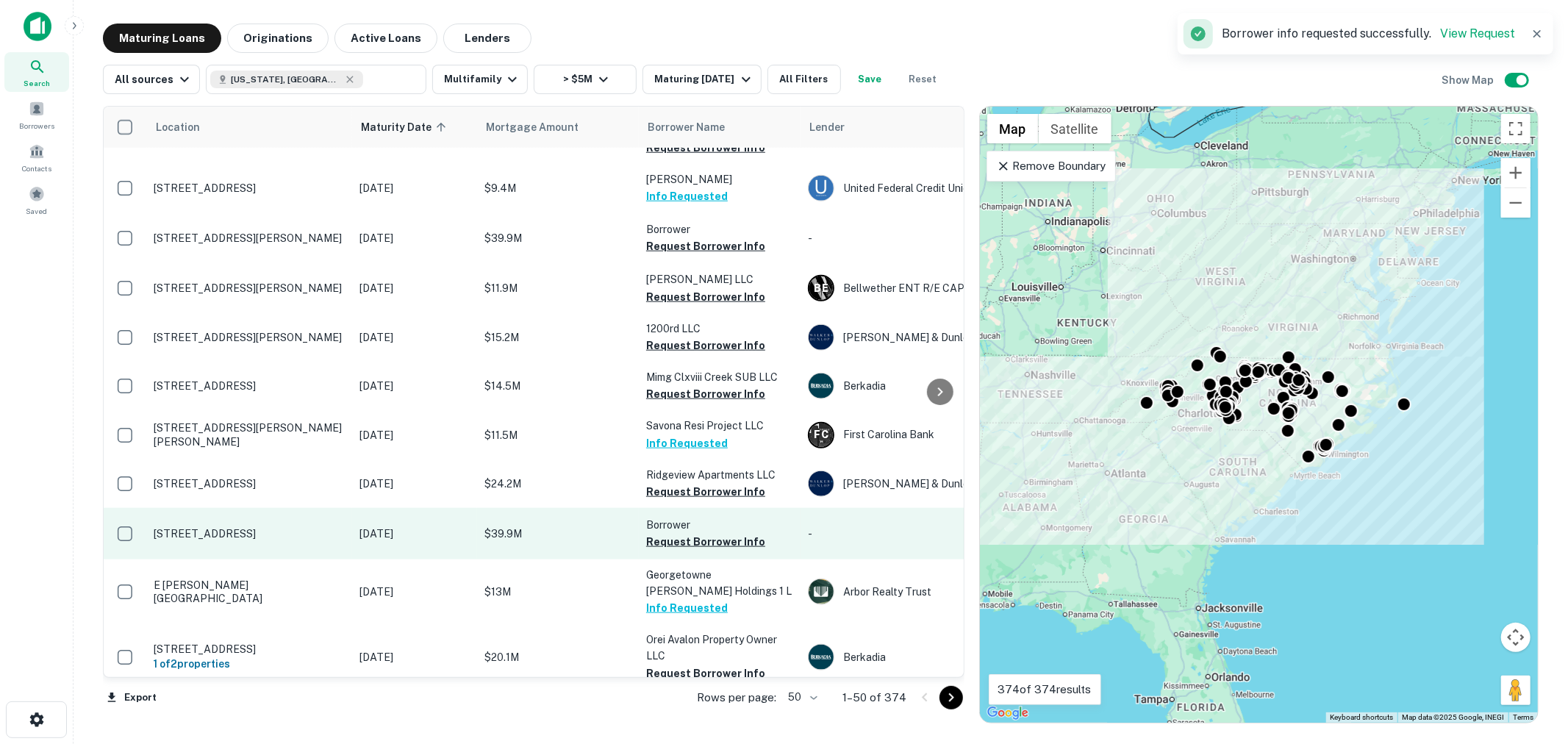
scroll to position [1415, 0]
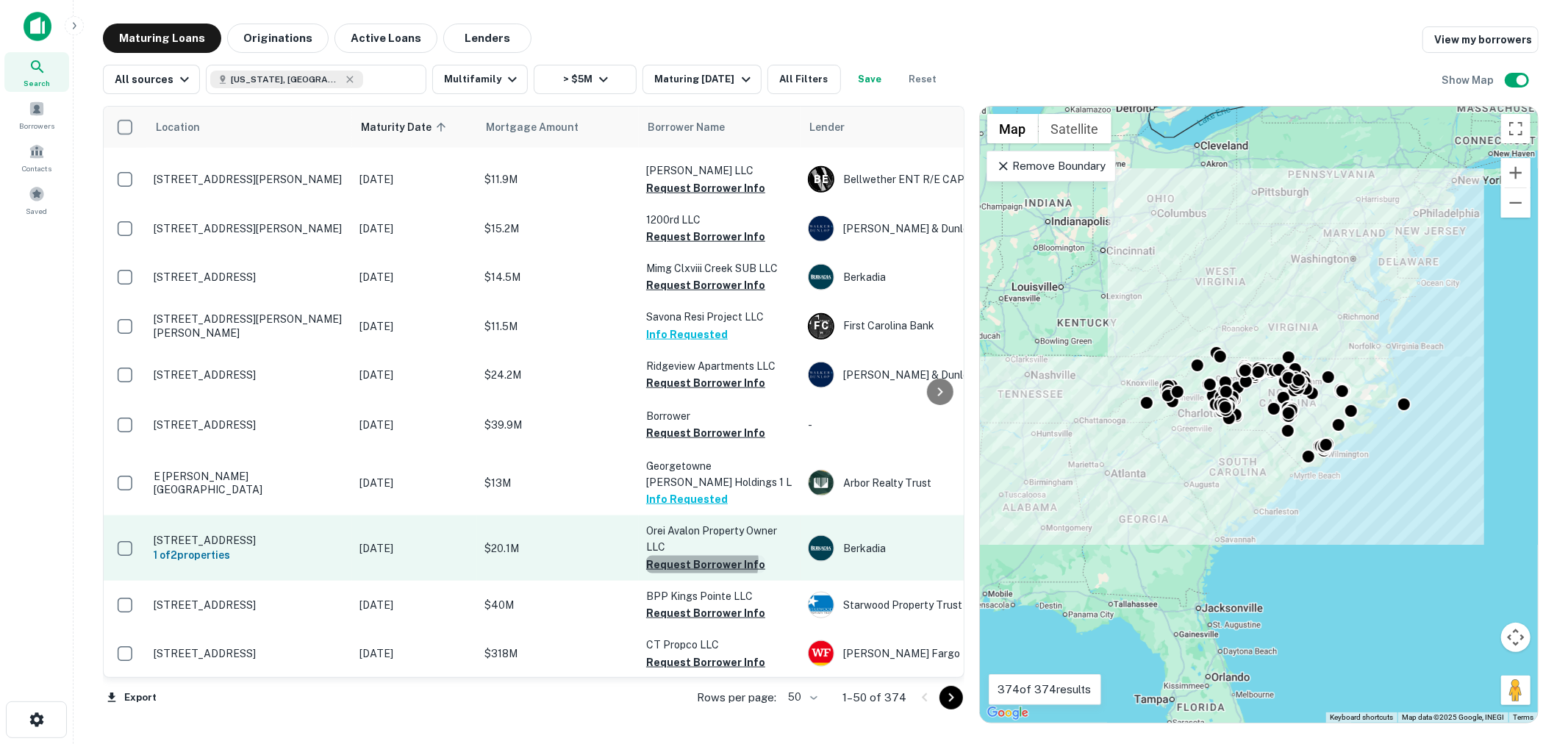
click at [700, 556] on button "Request Borrower Info" at bounding box center [706, 564] width 119 height 17
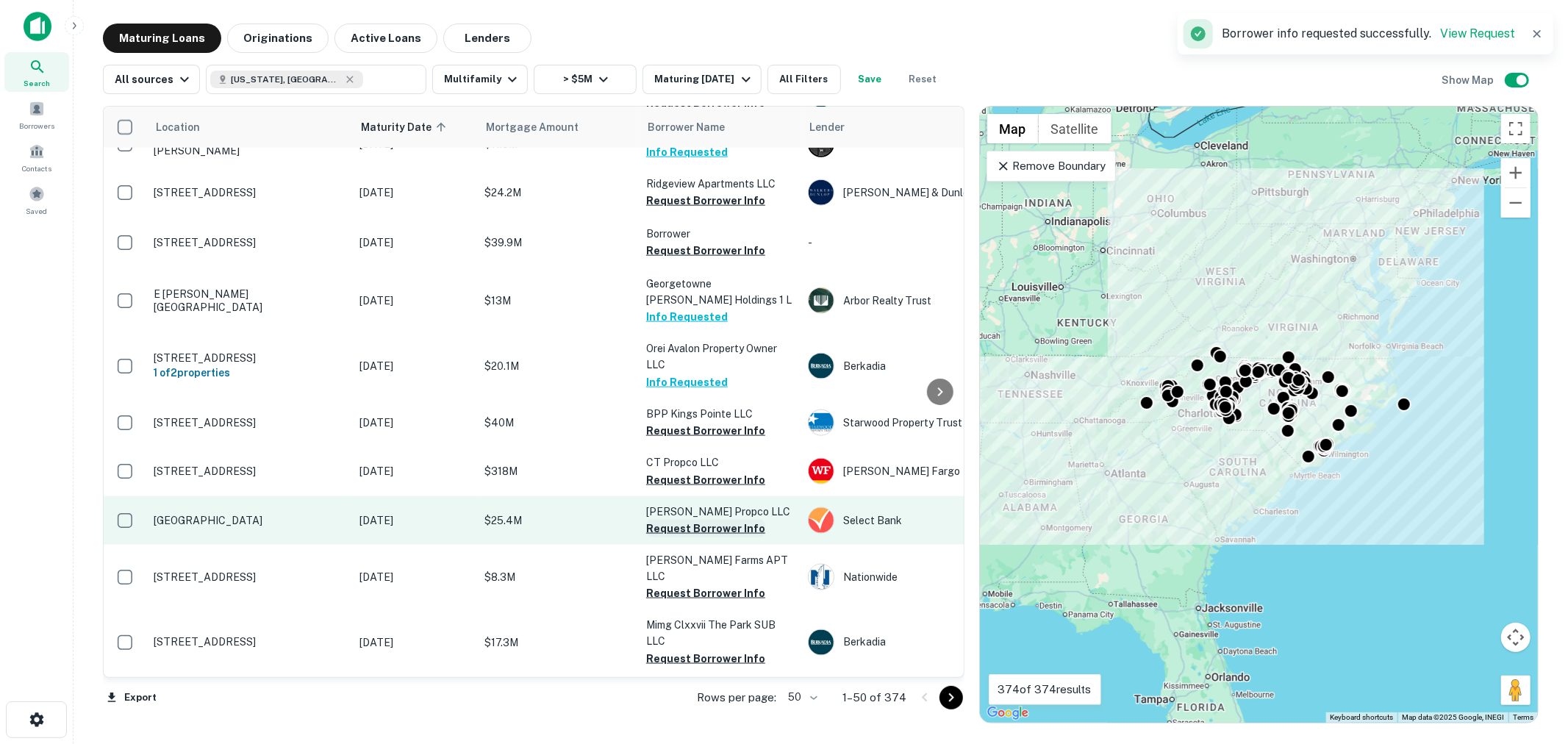
scroll to position [1634, 0]
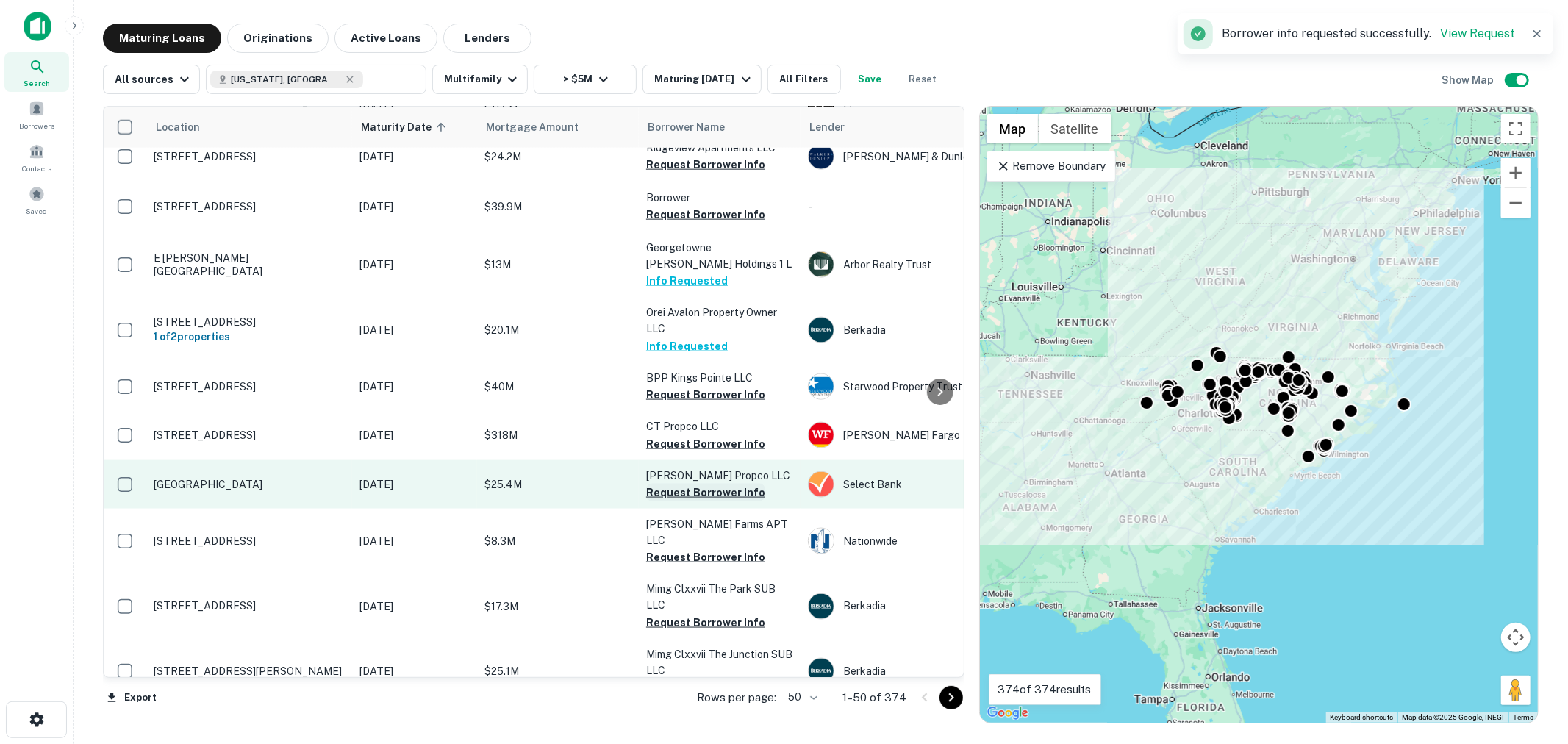
click at [706, 484] on button "Request Borrower Info" at bounding box center [706, 492] width 119 height 17
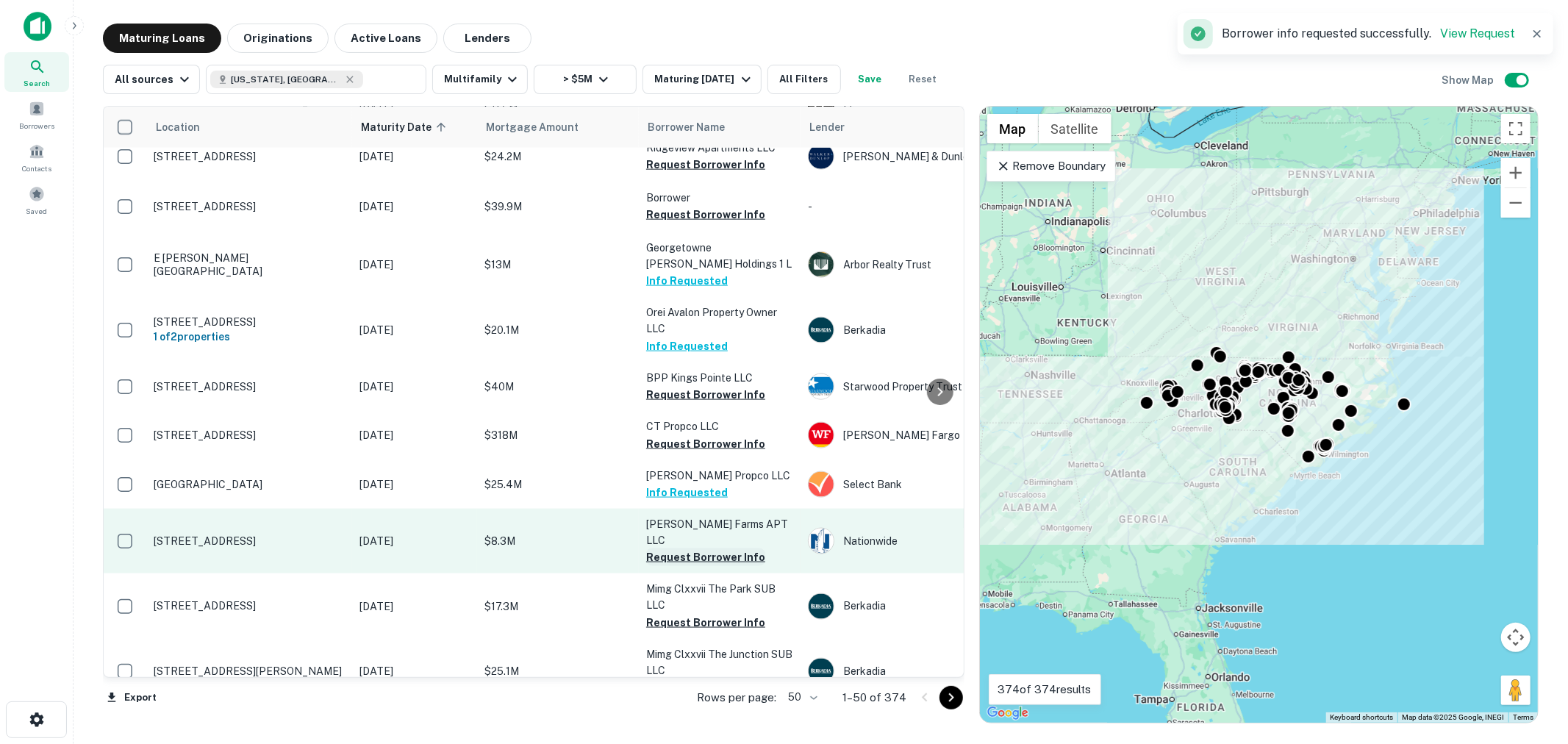
click at [716, 549] on button "Request Borrower Info" at bounding box center [706, 557] width 119 height 17
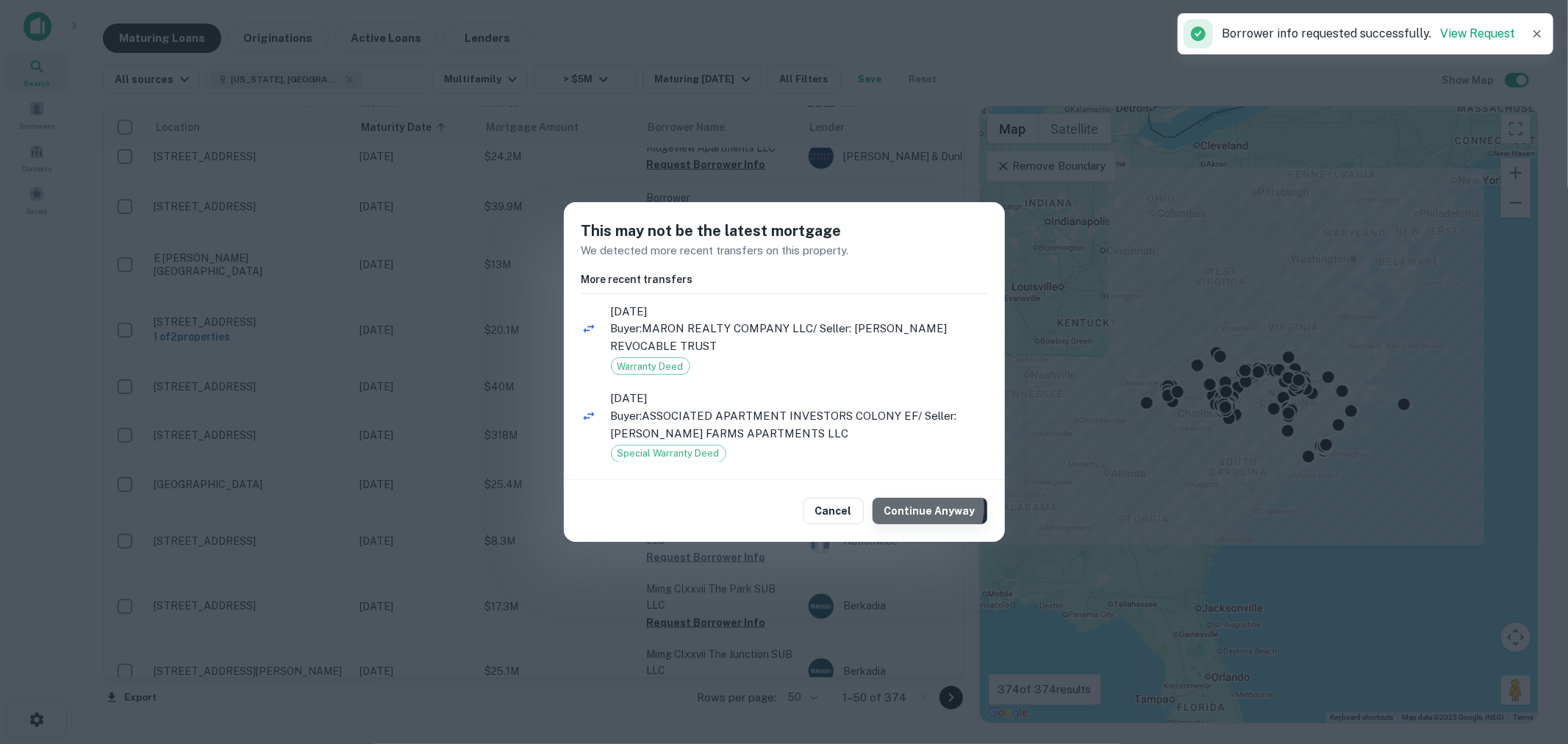
click at [932, 508] on button "Continue Anyway" at bounding box center [930, 511] width 115 height 26
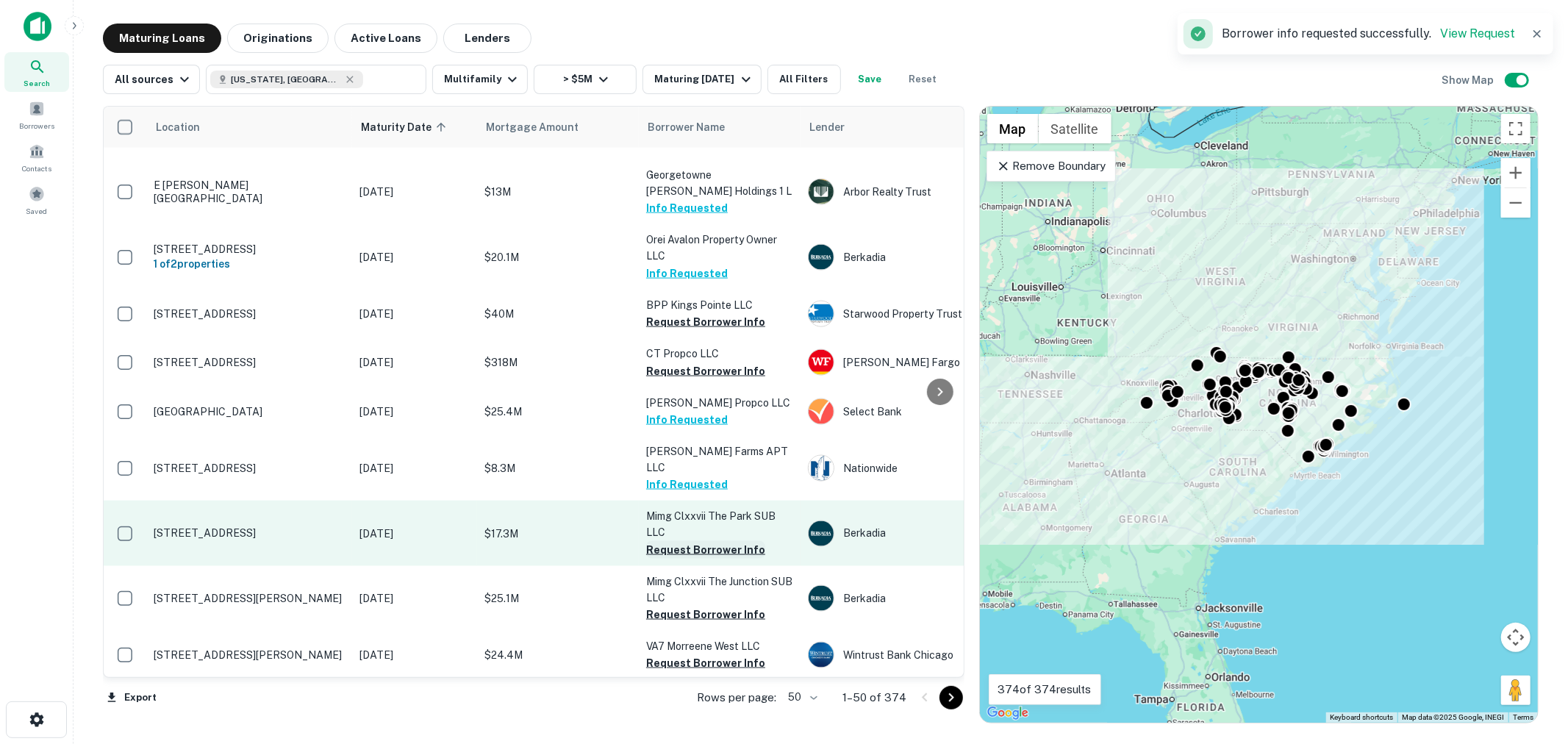
scroll to position [1742, 0]
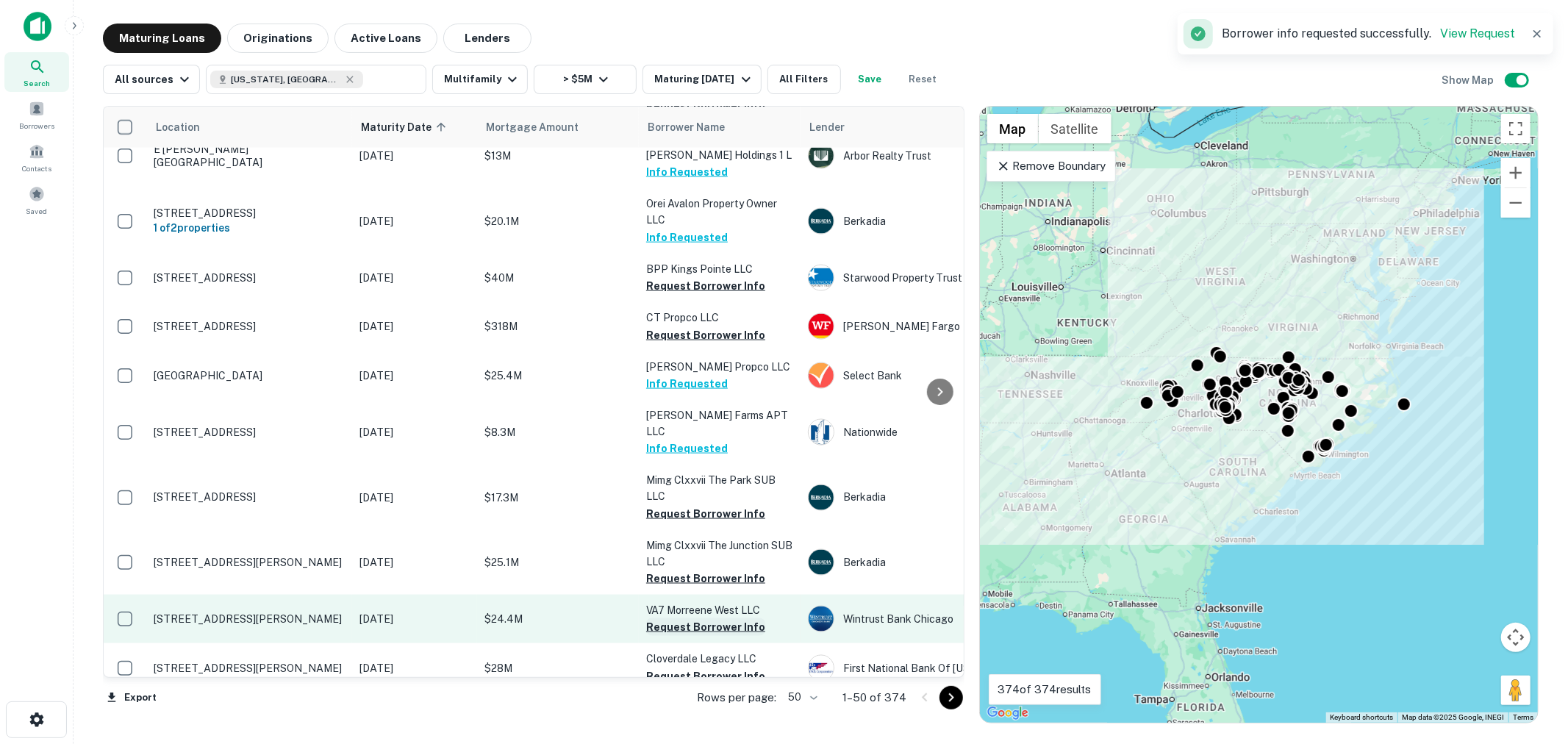
click at [708, 618] on button "Request Borrower Info" at bounding box center [706, 626] width 119 height 17
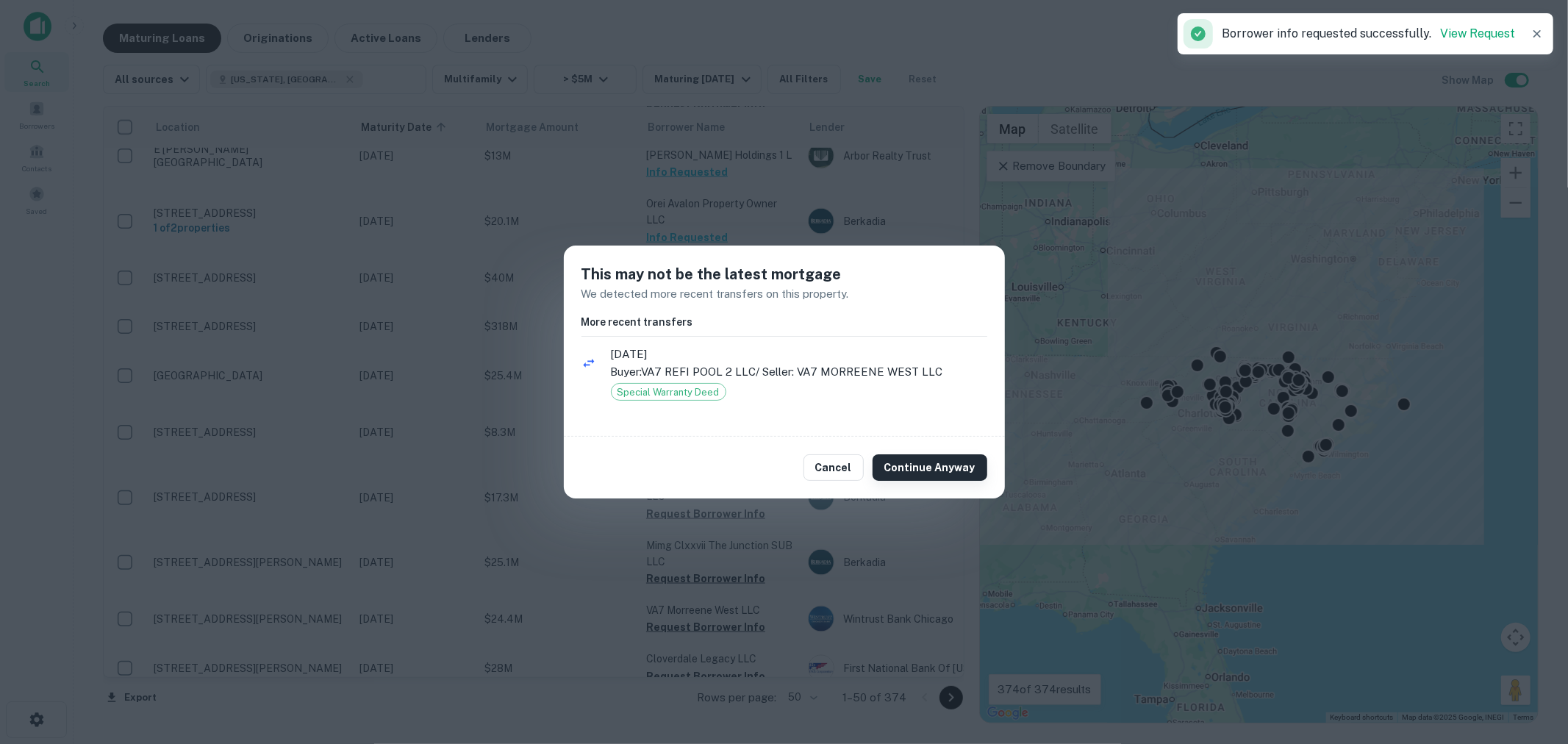
click at [912, 472] on button "Continue Anyway" at bounding box center [930, 467] width 115 height 26
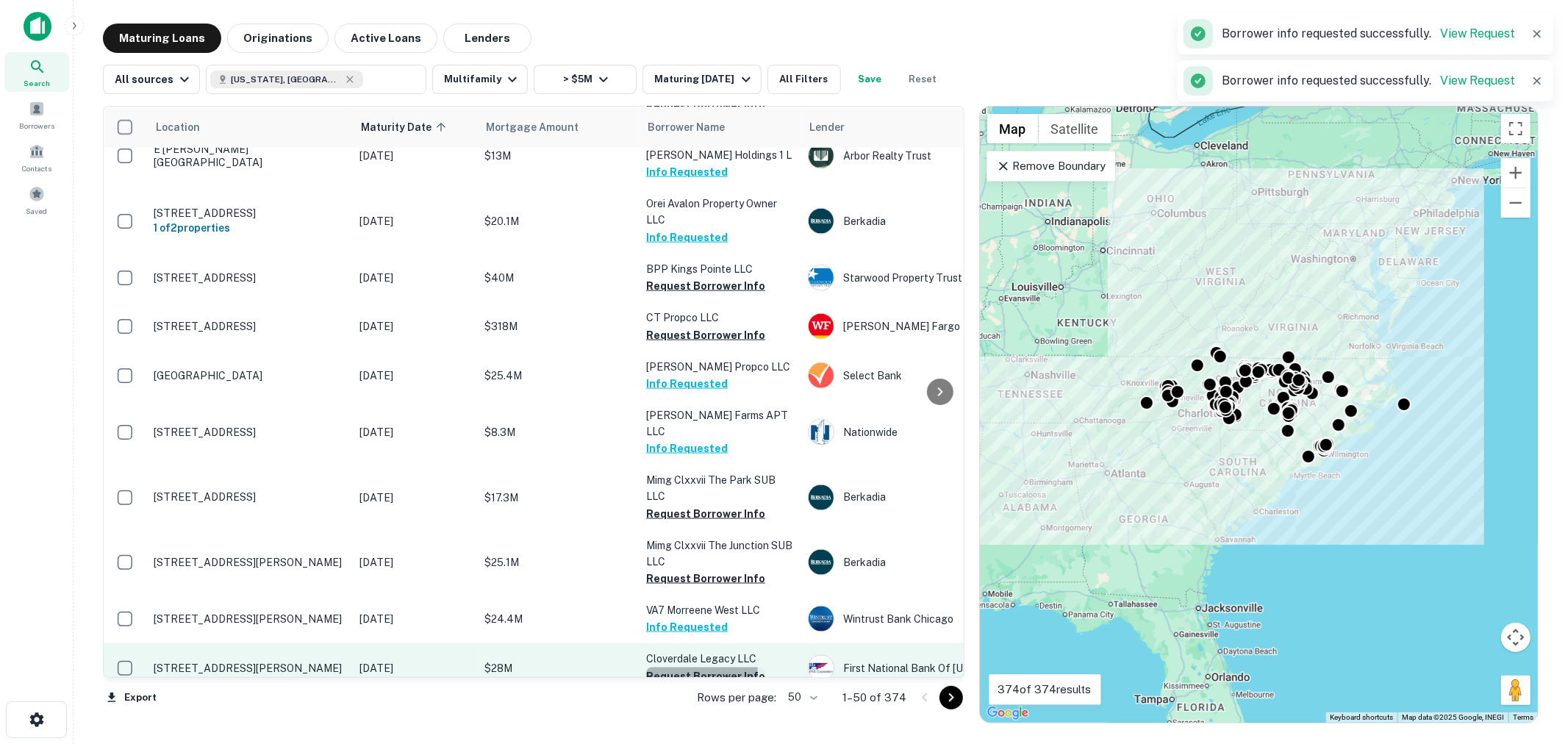
click at [696, 668] on button "Request Borrower Info" at bounding box center [706, 676] width 119 height 17
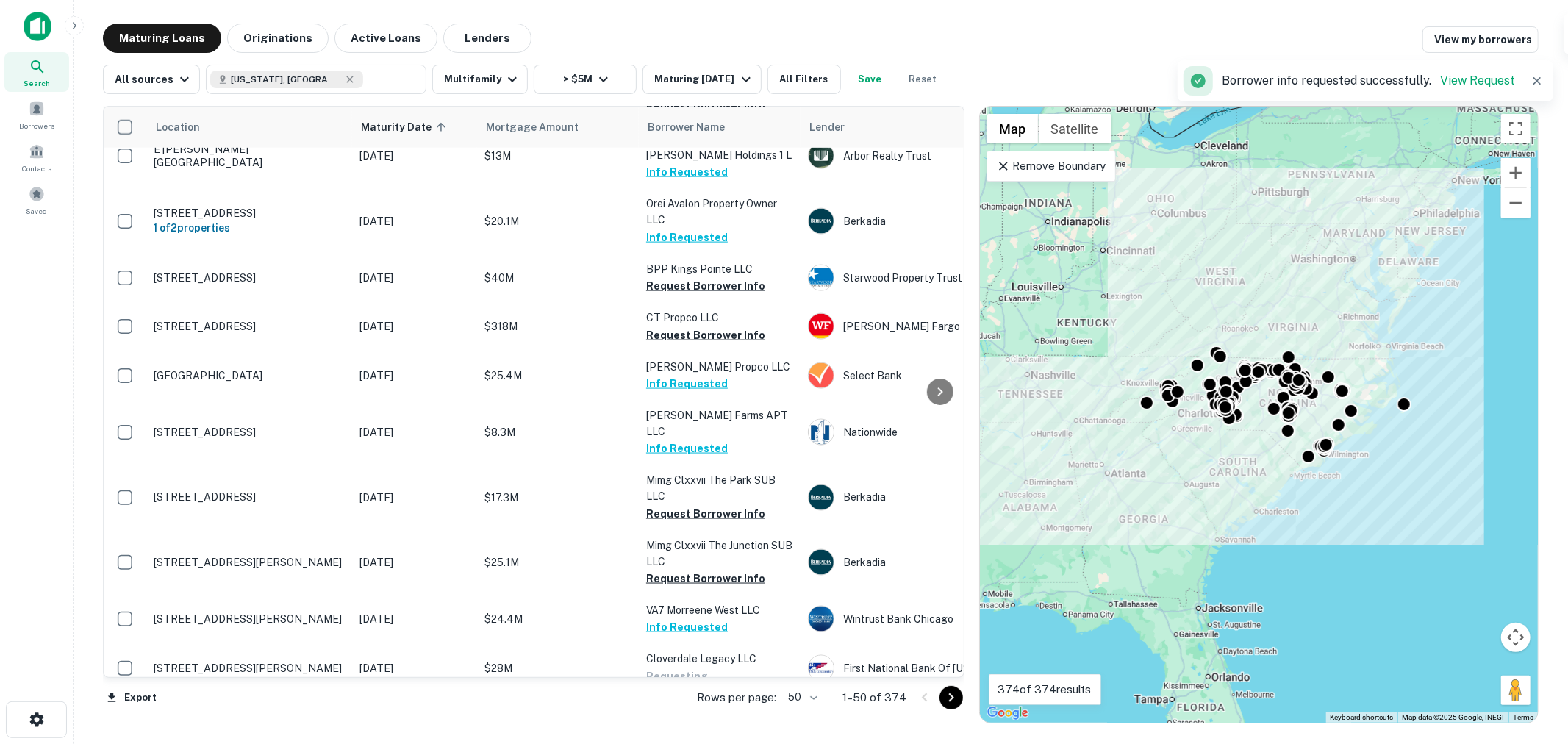
scroll to position [1851, 0]
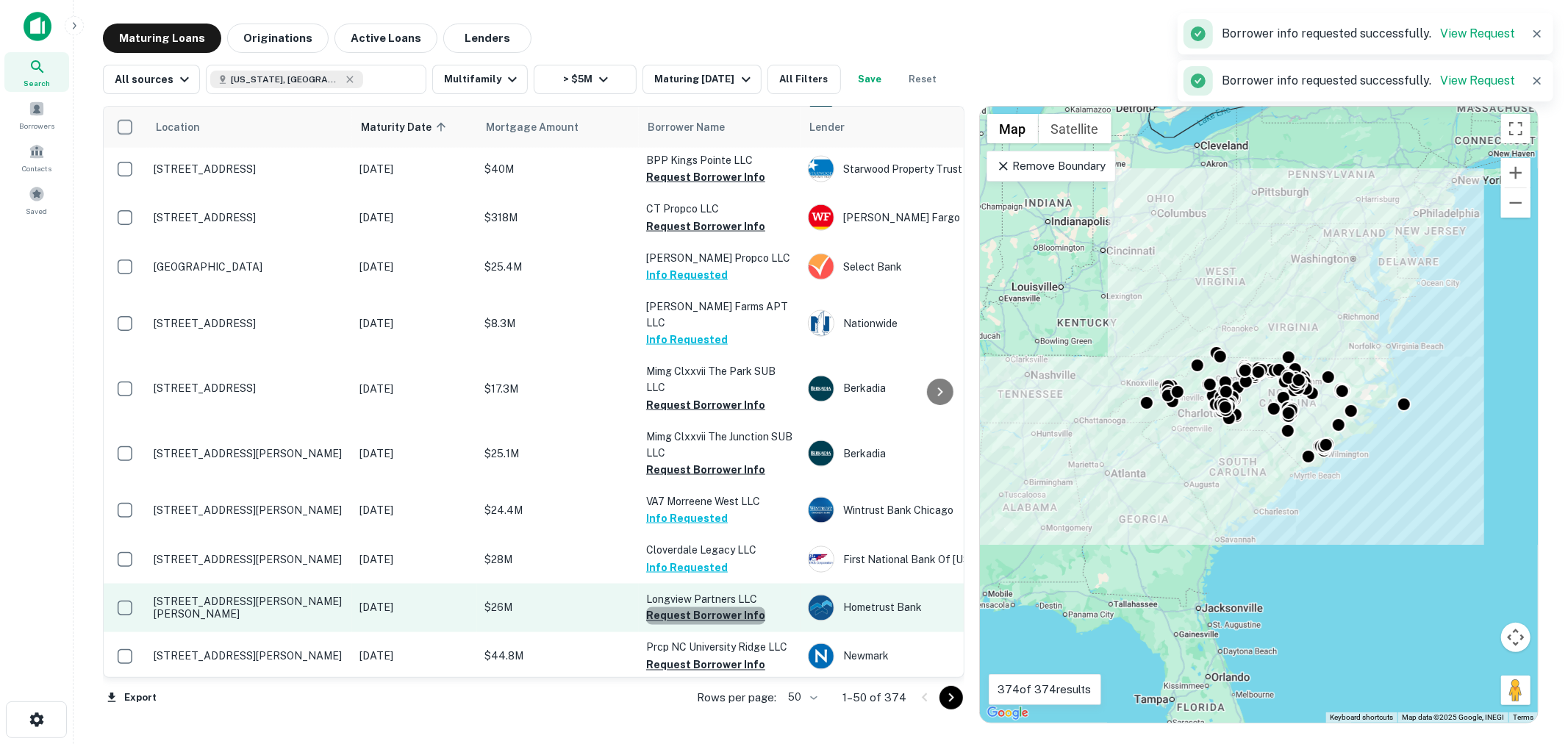
click at [709, 607] on button "Request Borrower Info" at bounding box center [706, 616] width 119 height 17
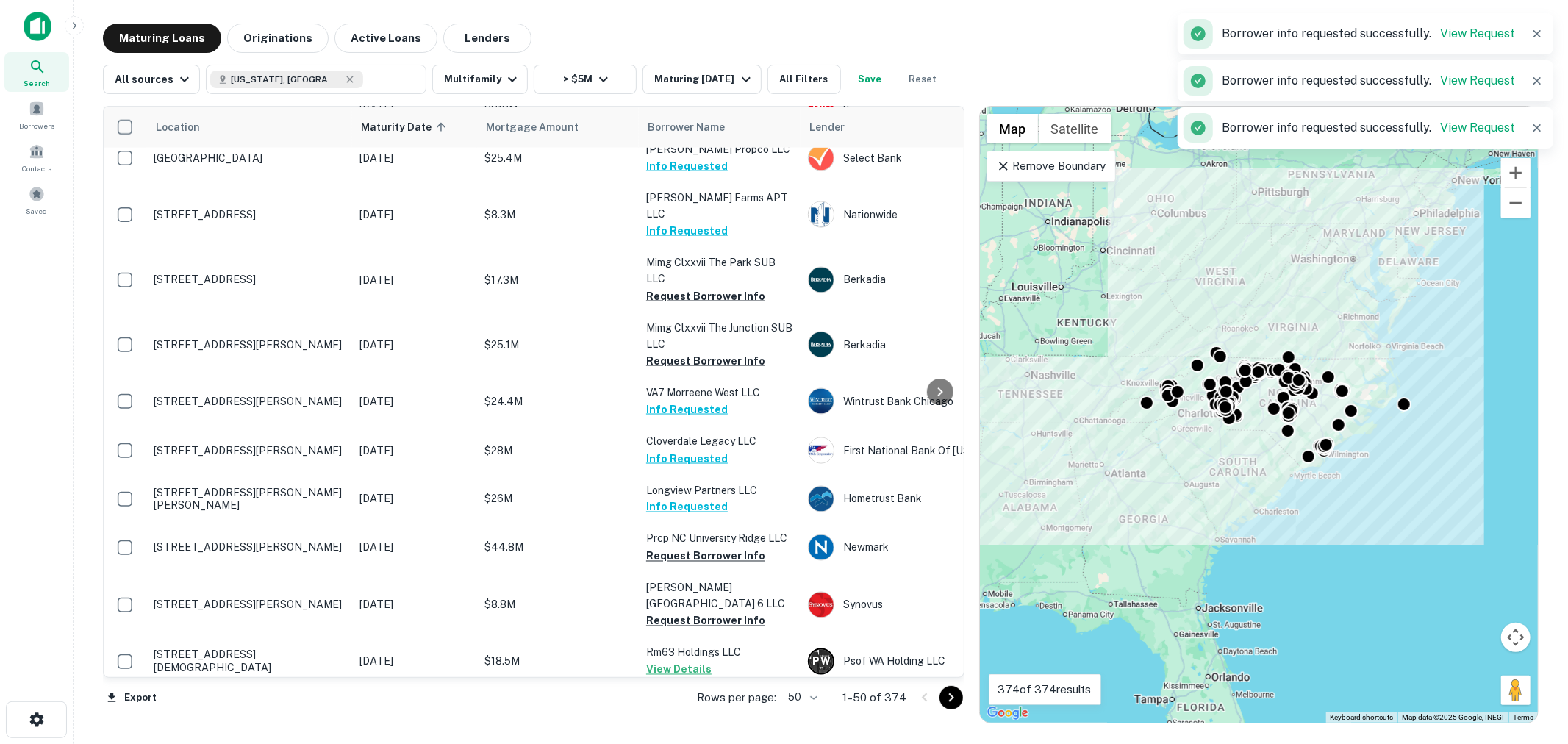
scroll to position [2069, 0]
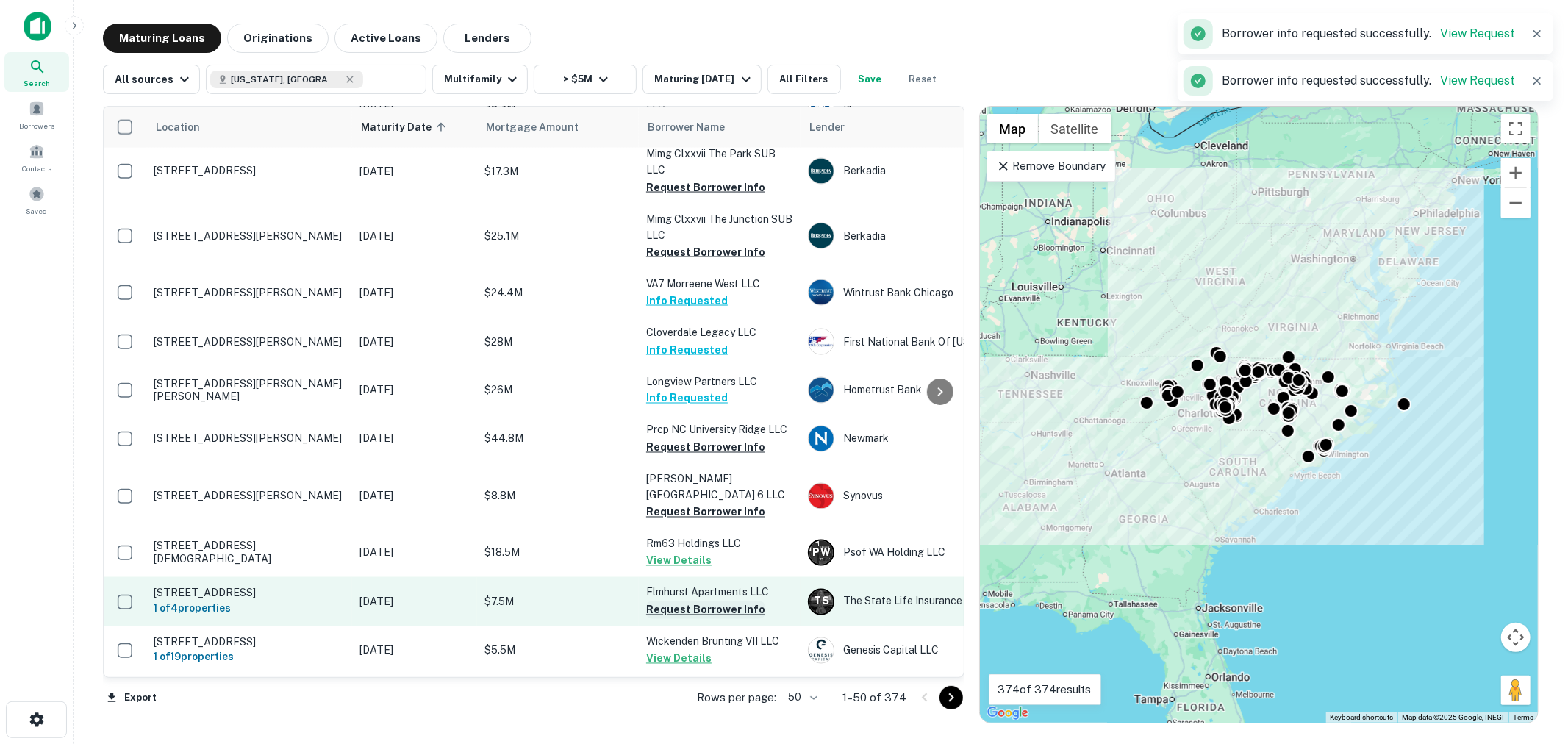
click at [718, 601] on button "Request Borrower Info" at bounding box center [706, 610] width 119 height 17
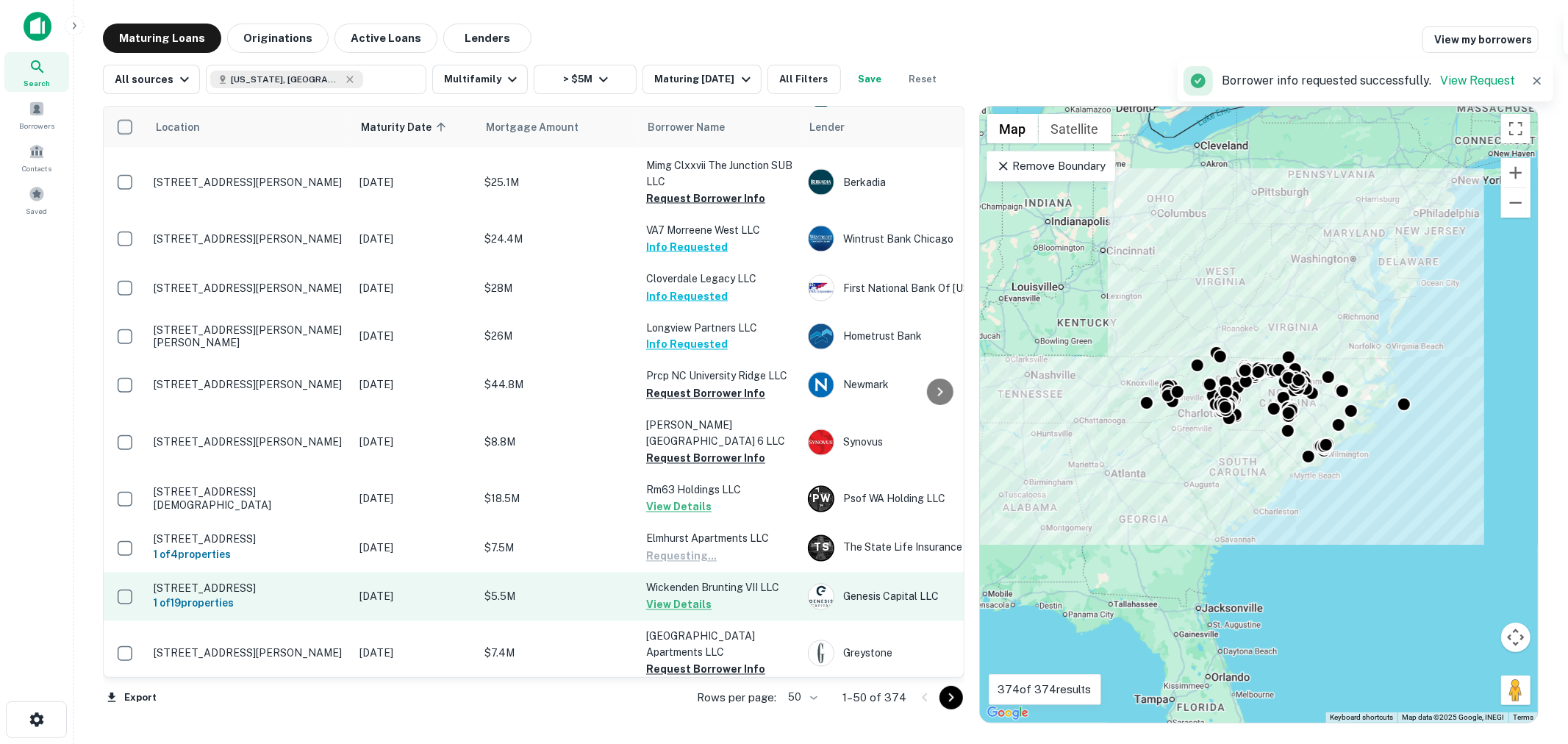
scroll to position [2164, 0]
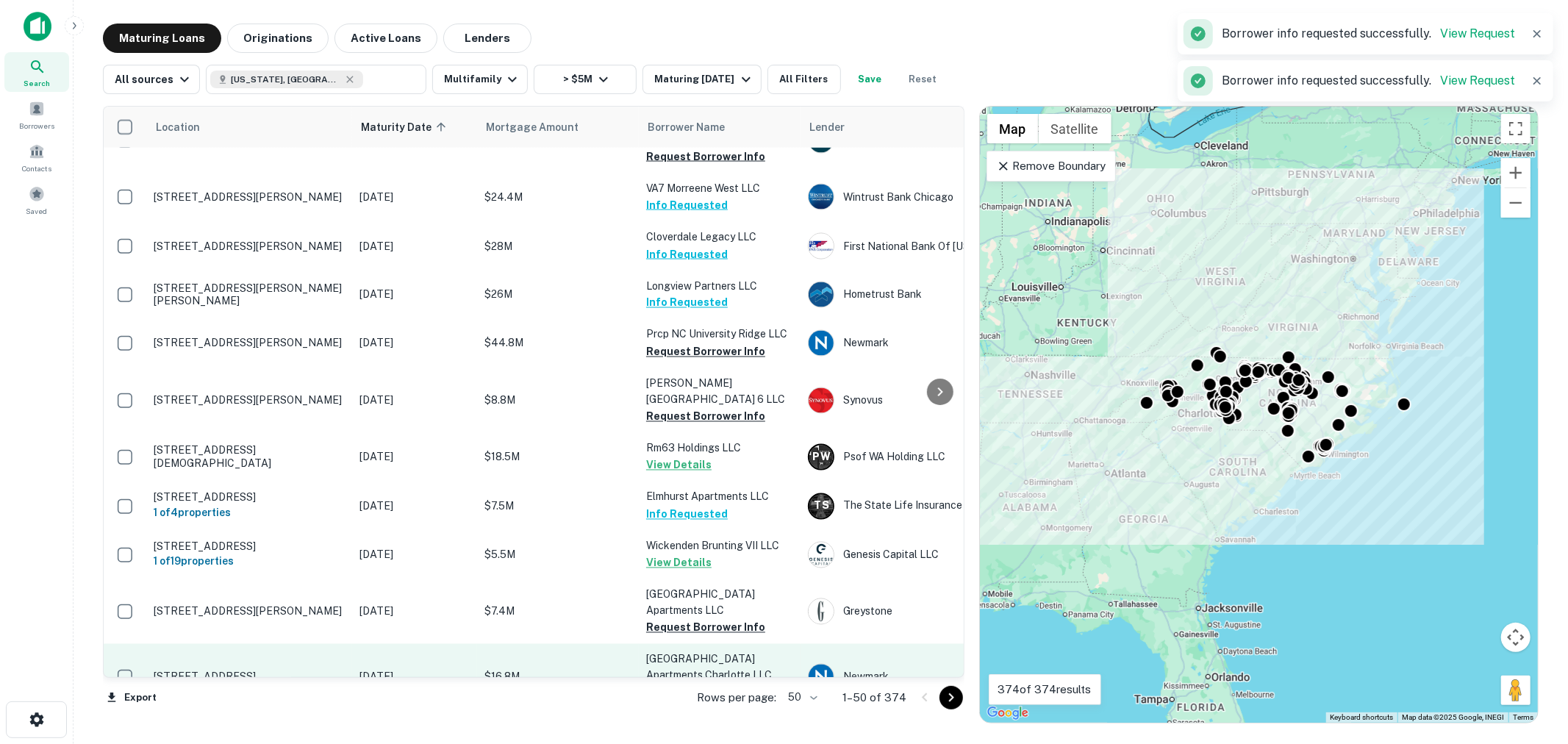
click at [704, 684] on button "Request Borrower Info" at bounding box center [706, 693] width 119 height 17
